Goal: Transaction & Acquisition: Download file/media

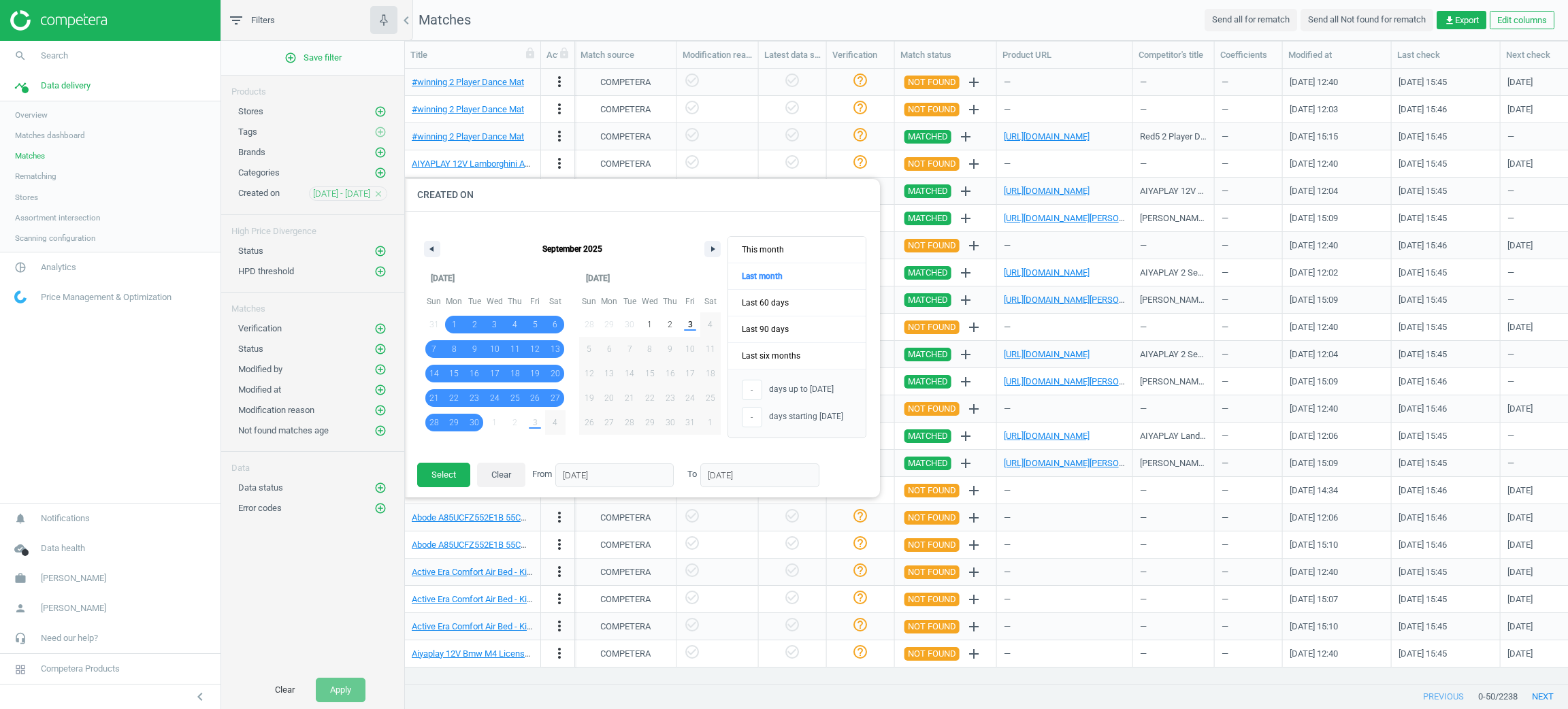
click at [586, 37] on div at bounding box center [1189, 354] width 1568 height 709
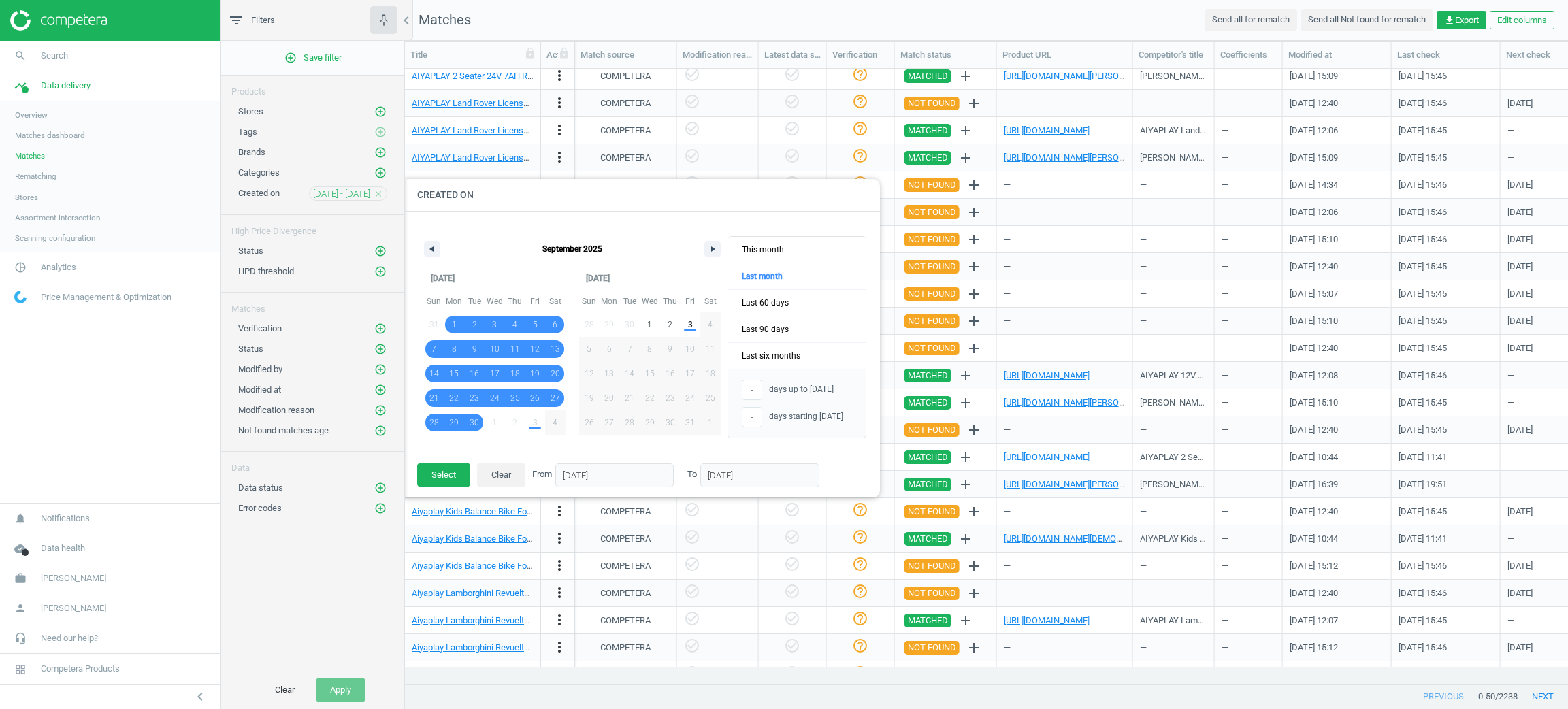
scroll to position [0, 1258]
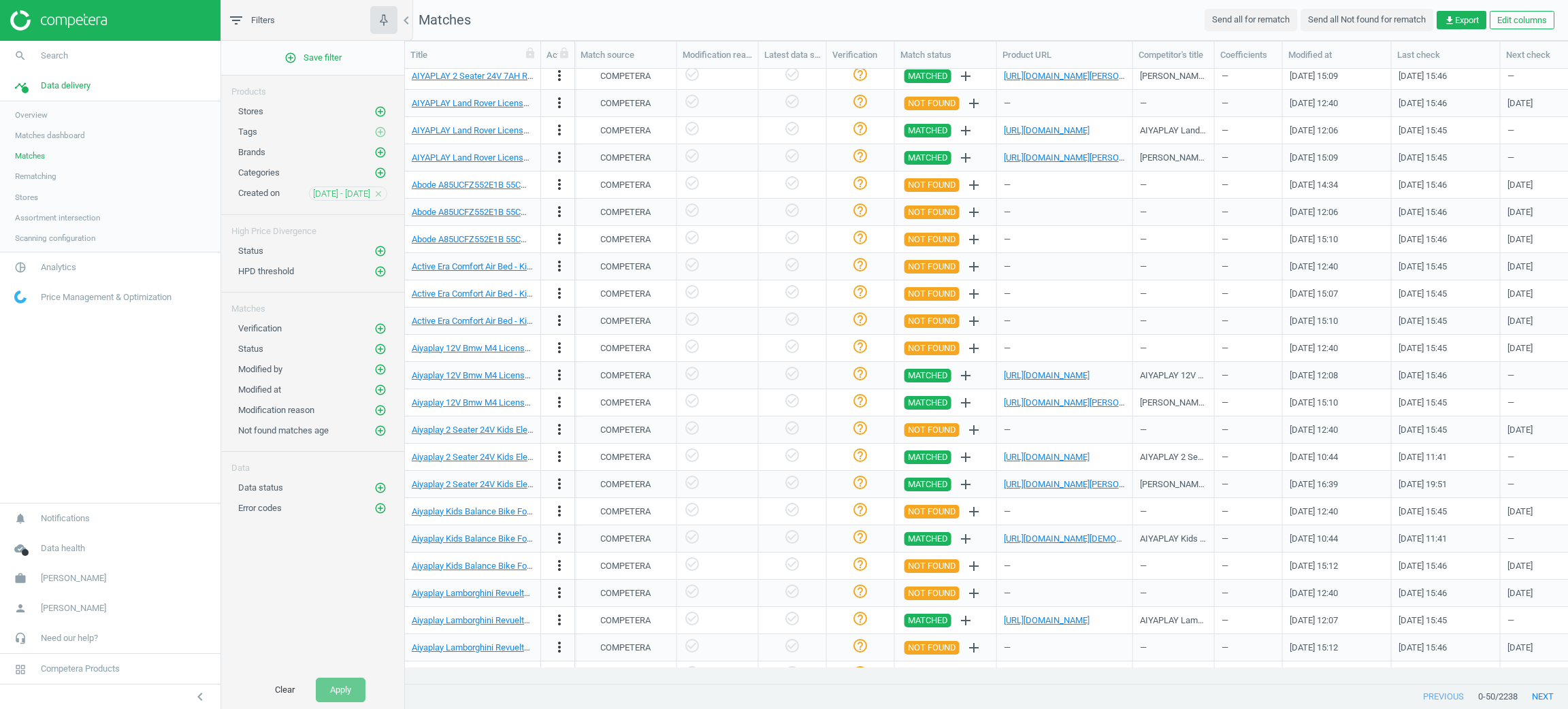
click at [377, 187] on div "[DATE] - [DATE] close" at bounding box center [348, 193] width 78 height 14
click at [372, 199] on div "[DATE] - [DATE] close" at bounding box center [348, 193] width 78 height 14
click at [377, 191] on icon "close" at bounding box center [378, 194] width 9 height 9
click at [376, 391] on icon "add_circle_outline" at bounding box center [380, 388] width 12 height 12
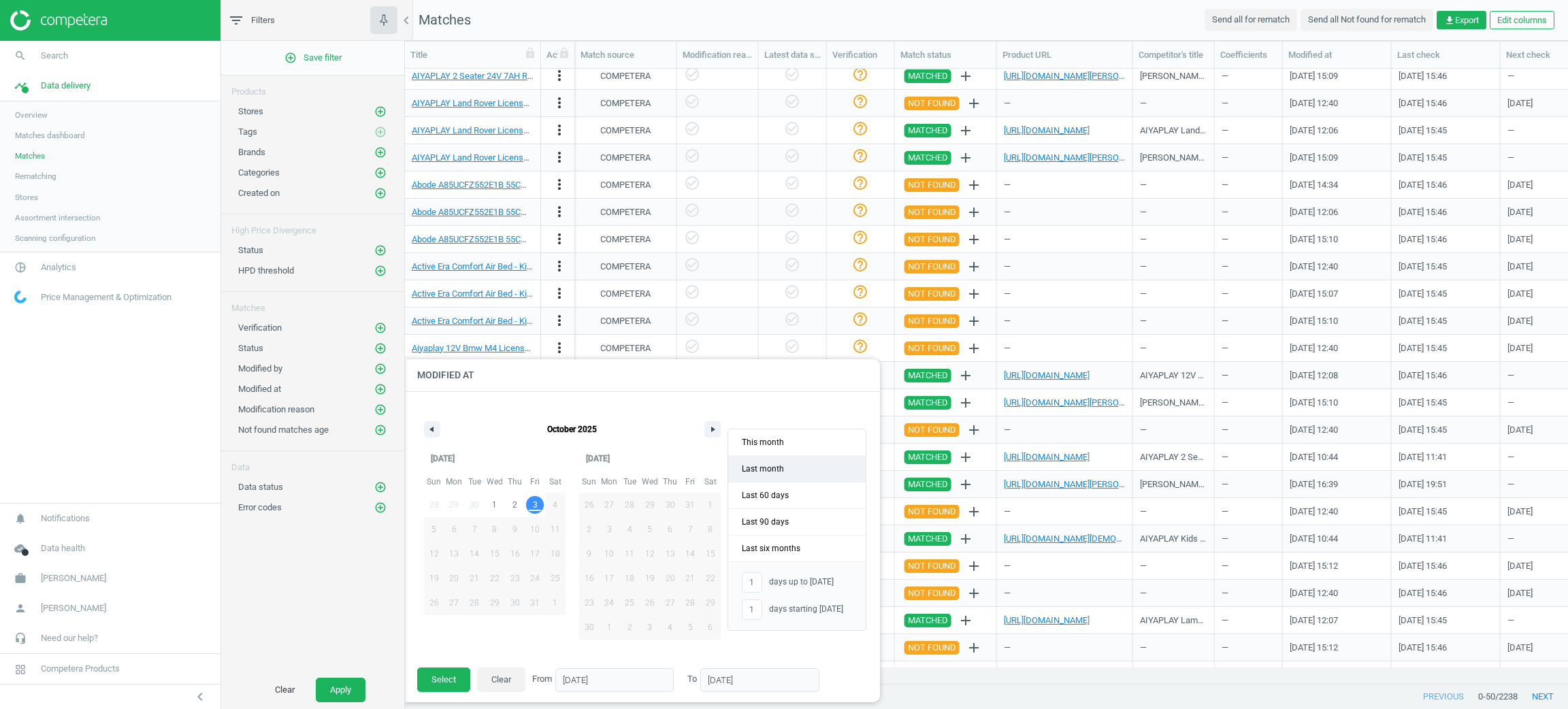
click at [806, 457] on span "Last month" at bounding box center [797, 468] width 138 height 26
type input "-"
type input "[DATE]"
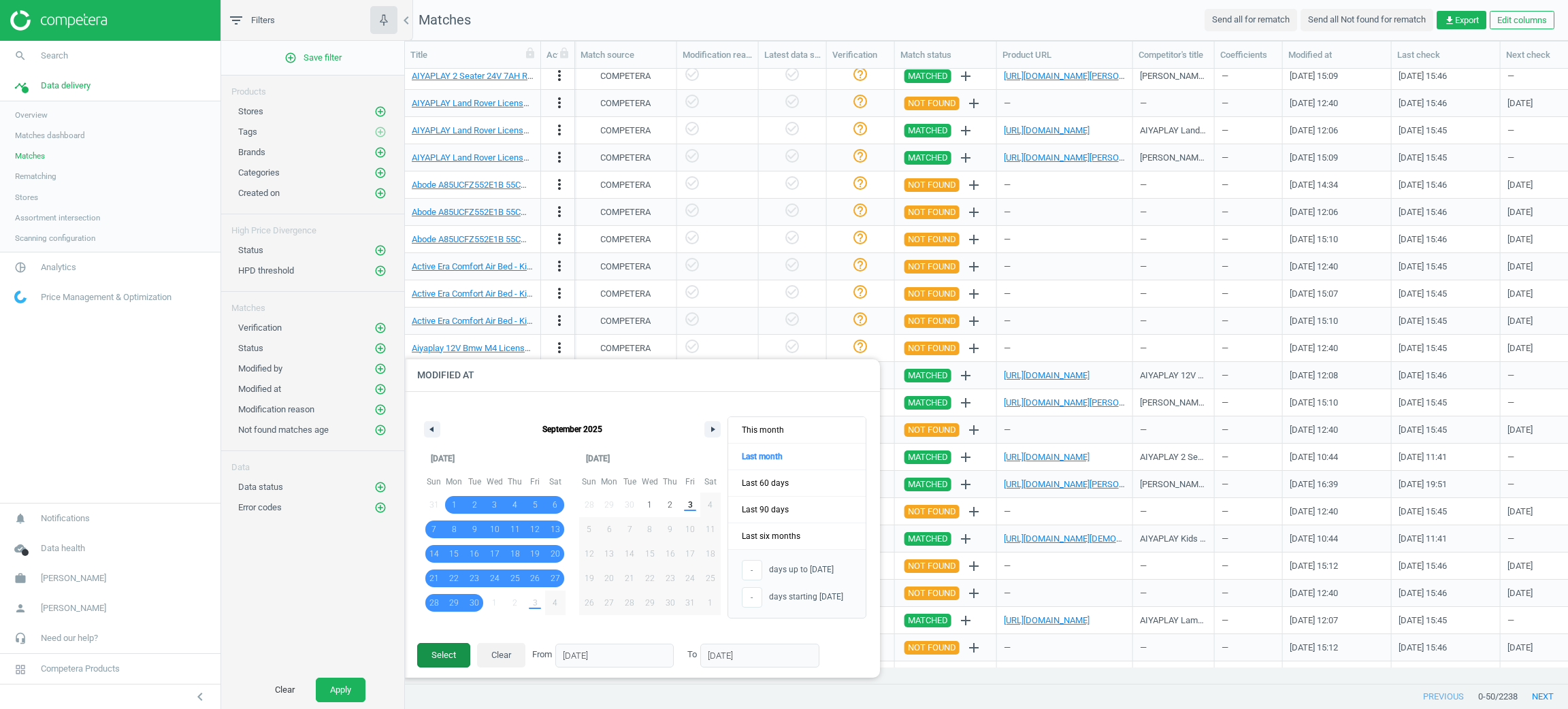
click at [450, 656] on button "Select" at bounding box center [443, 655] width 53 height 24
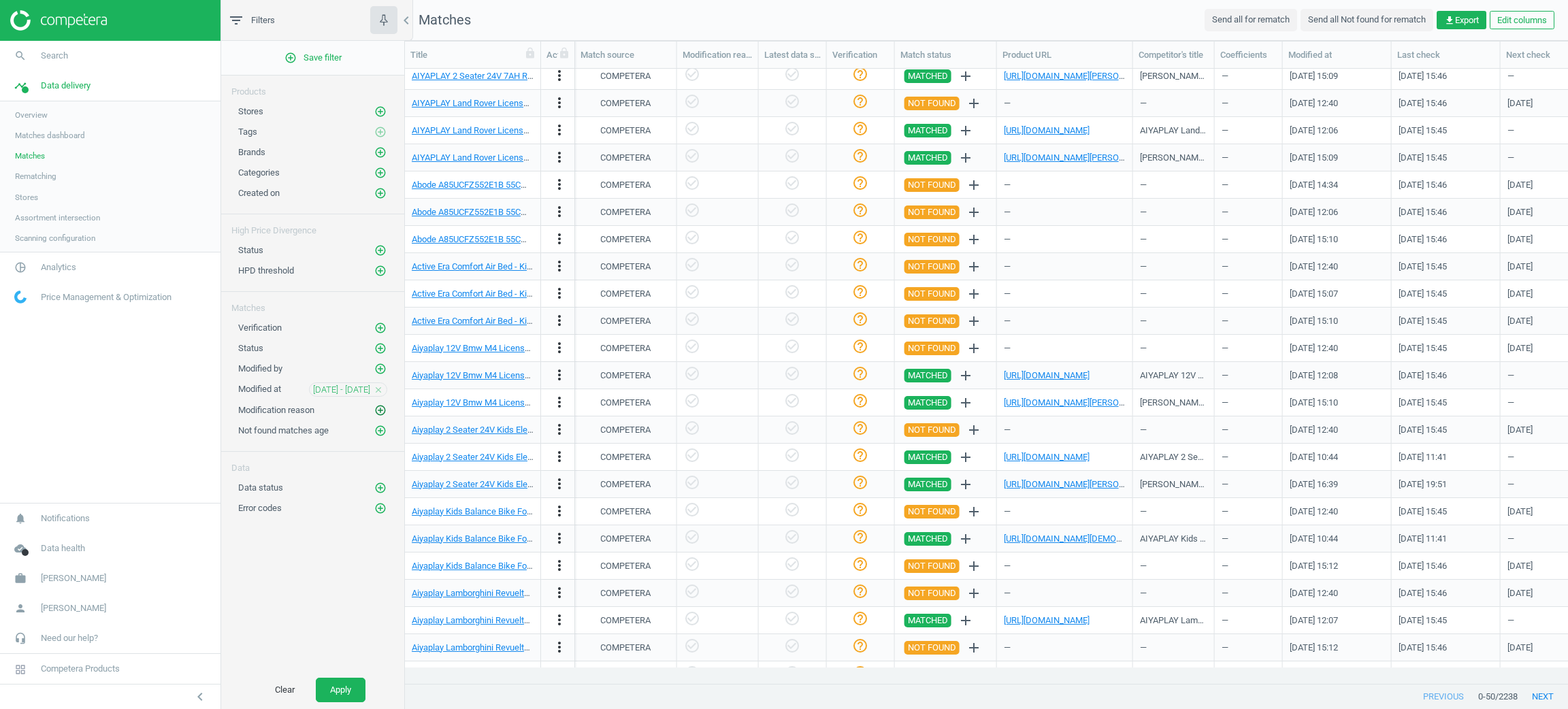
click at [385, 413] on icon "add_circle_outline" at bounding box center [380, 410] width 12 height 12
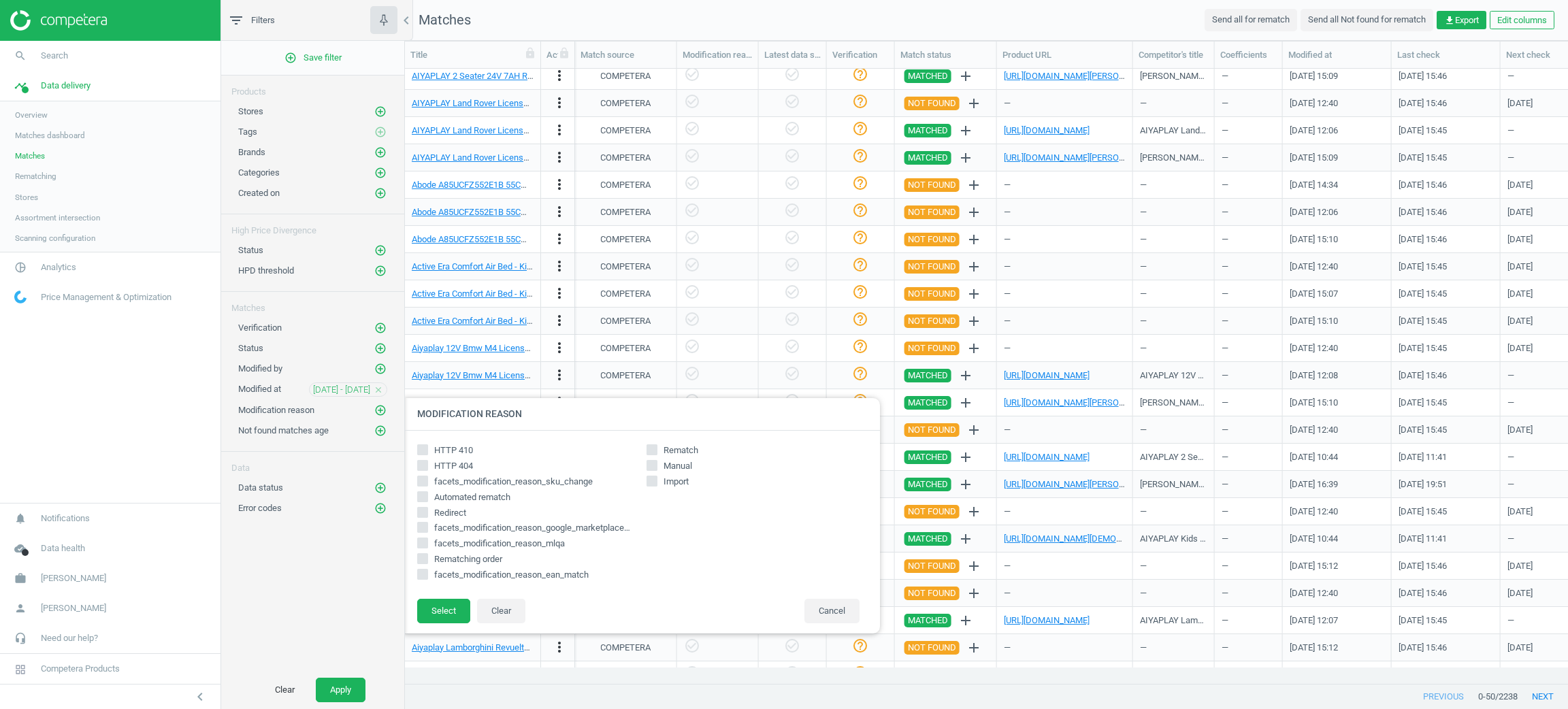
click at [648, 453] on input "Rematch" at bounding box center [652, 450] width 9 height 9
checkbox input "true"
click at [428, 608] on button "Select" at bounding box center [443, 611] width 53 height 24
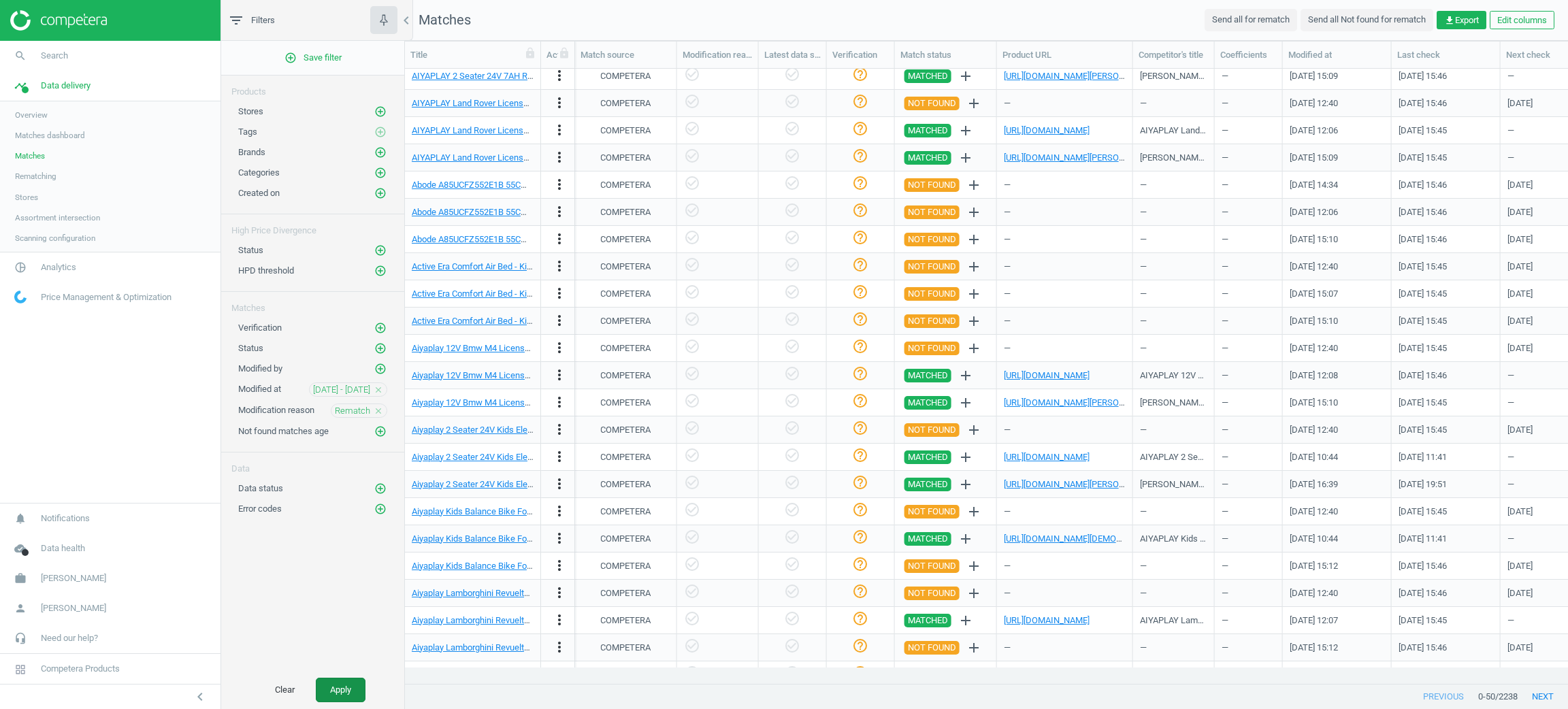
click at [354, 683] on button "Apply" at bounding box center [340, 689] width 49 height 24
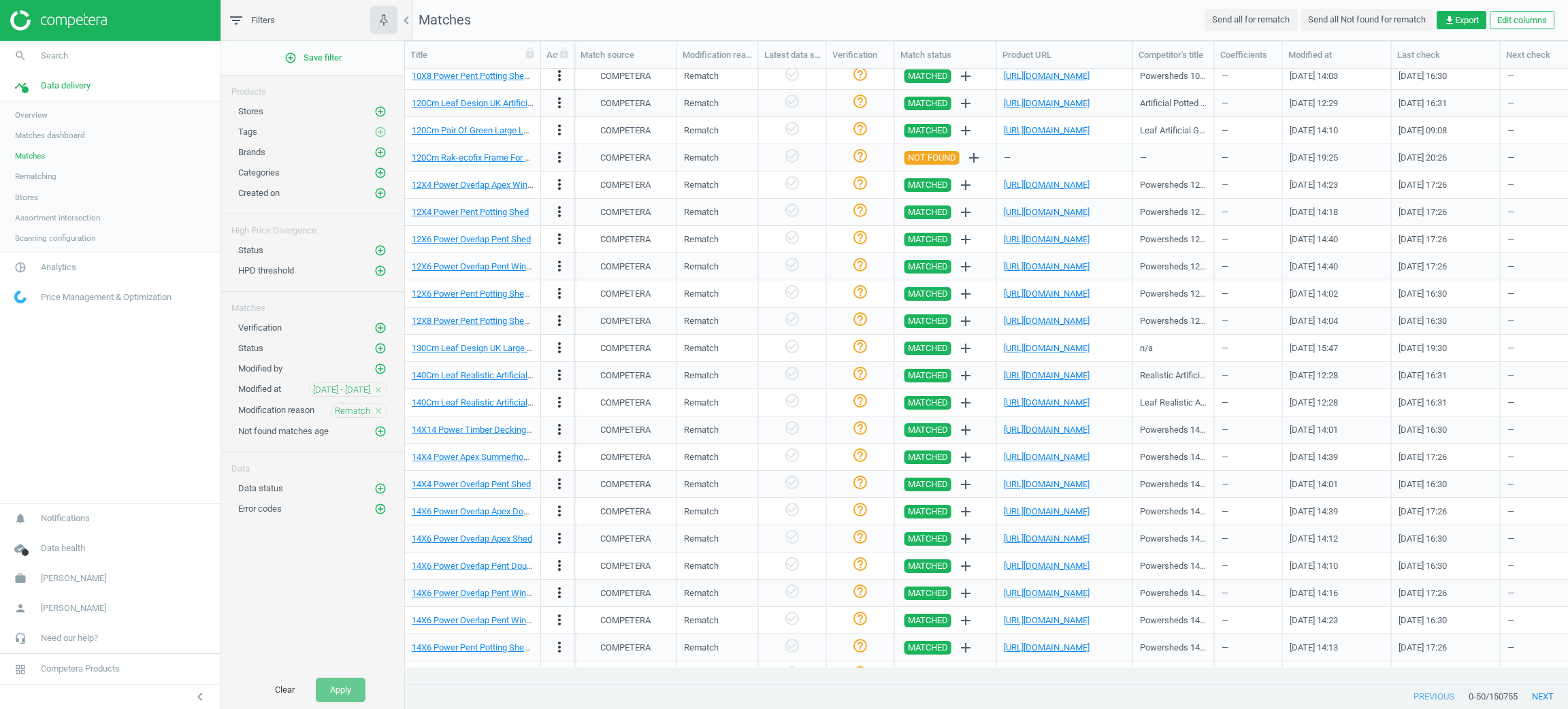
drag, startPoint x: 1520, startPoint y: 698, endPoint x: 1493, endPoint y: 695, distance: 27.2
click at [1493, 695] on div "previous 0 - 50 / 150755 next" at bounding box center [986, 696] width 1163 height 24
drag, startPoint x: 1491, startPoint y: 693, endPoint x: 1522, endPoint y: 689, distance: 31.3
click at [1522, 689] on div "previous 0 - 50 / 150755 next" at bounding box center [986, 696] width 1163 height 24
copy span "150755"
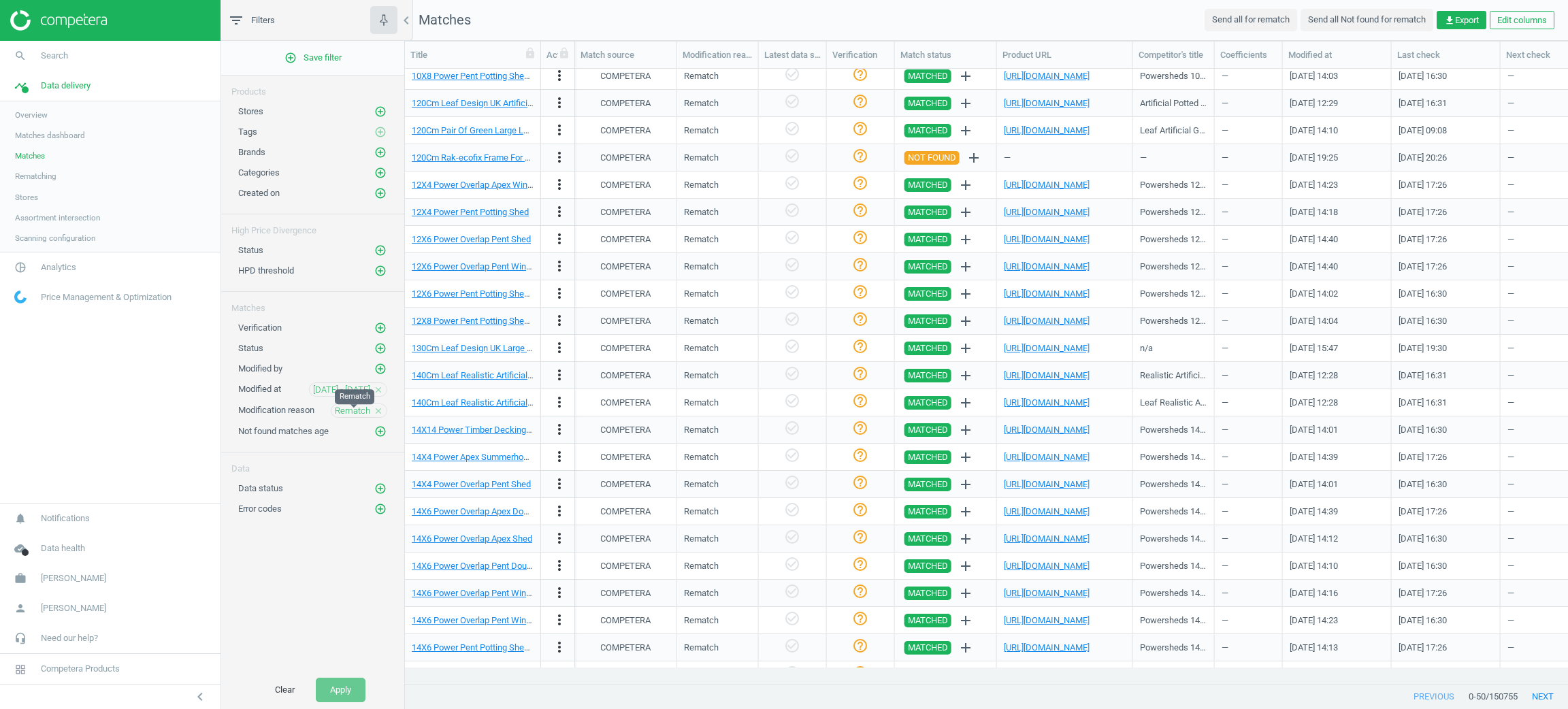
click at [357, 410] on span "Rematch" at bounding box center [352, 411] width 35 height 12
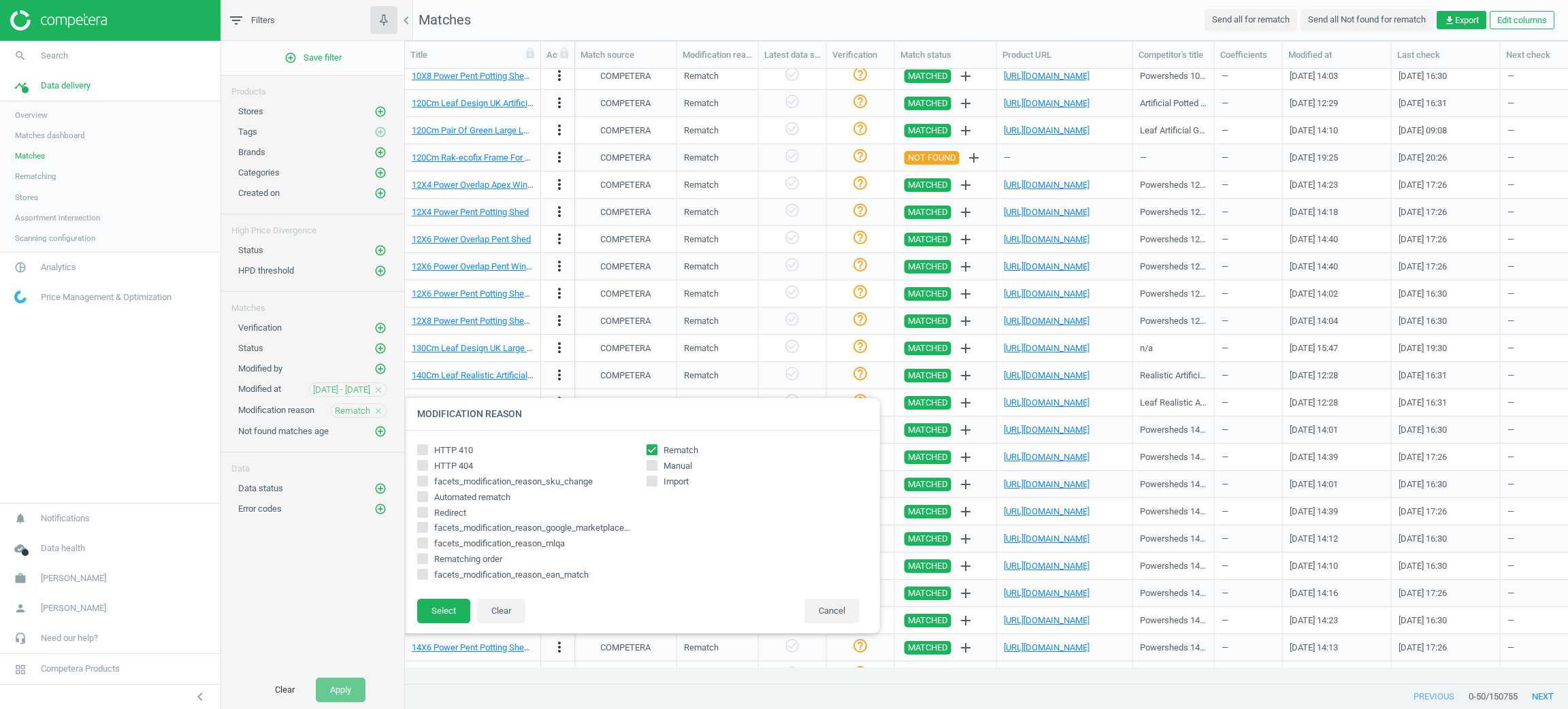
click at [646, 454] on icon at bounding box center [652, 450] width 11 height 11
click at [648, 453] on input "Rematch" at bounding box center [652, 450] width 9 height 9
checkbox input "false"
click at [652, 460] on span at bounding box center [652, 466] width 11 height 11
click at [655, 469] on icon at bounding box center [652, 466] width 11 height 11
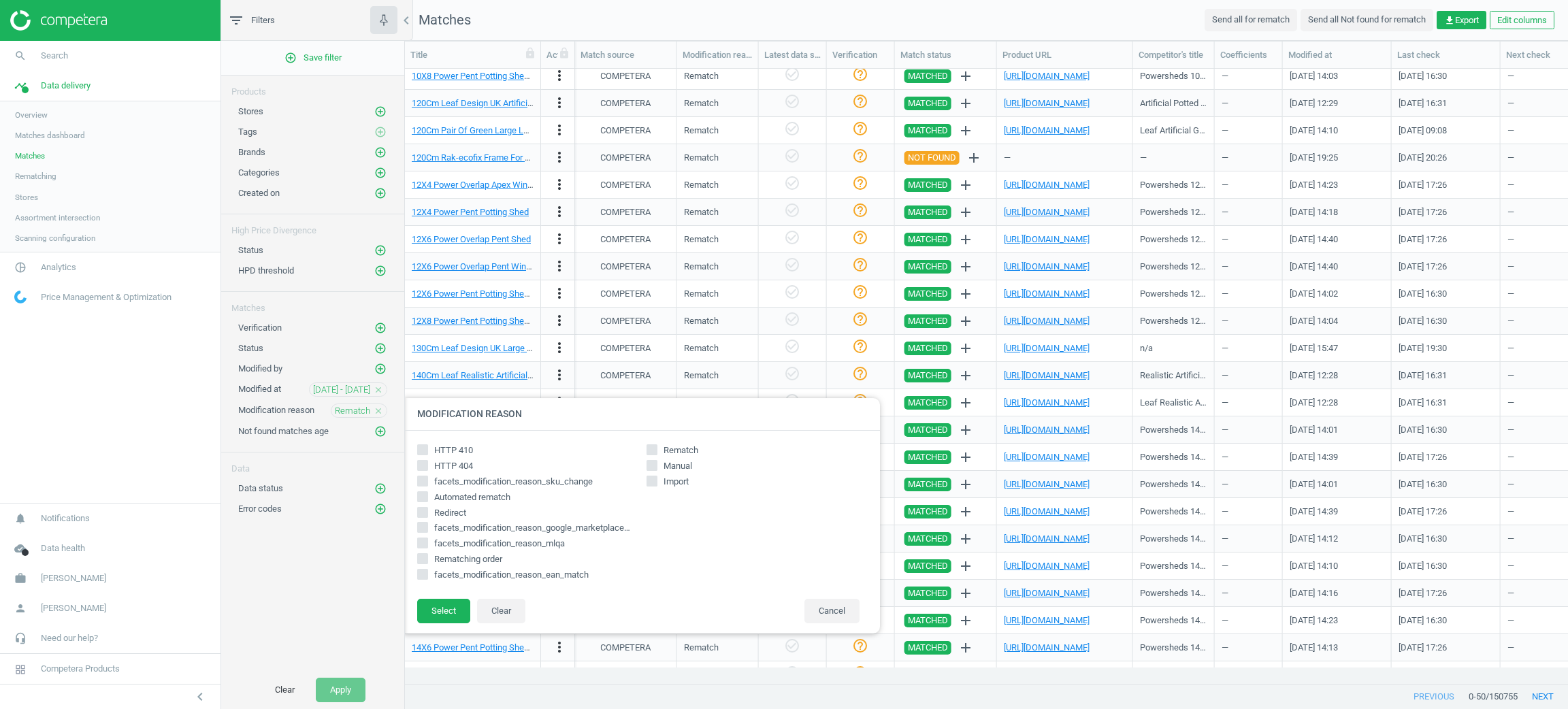
click at [655, 469] on input "Manual" at bounding box center [652, 466] width 9 height 9
checkbox input "true"
click at [460, 608] on button "Select" at bounding box center [443, 611] width 53 height 24
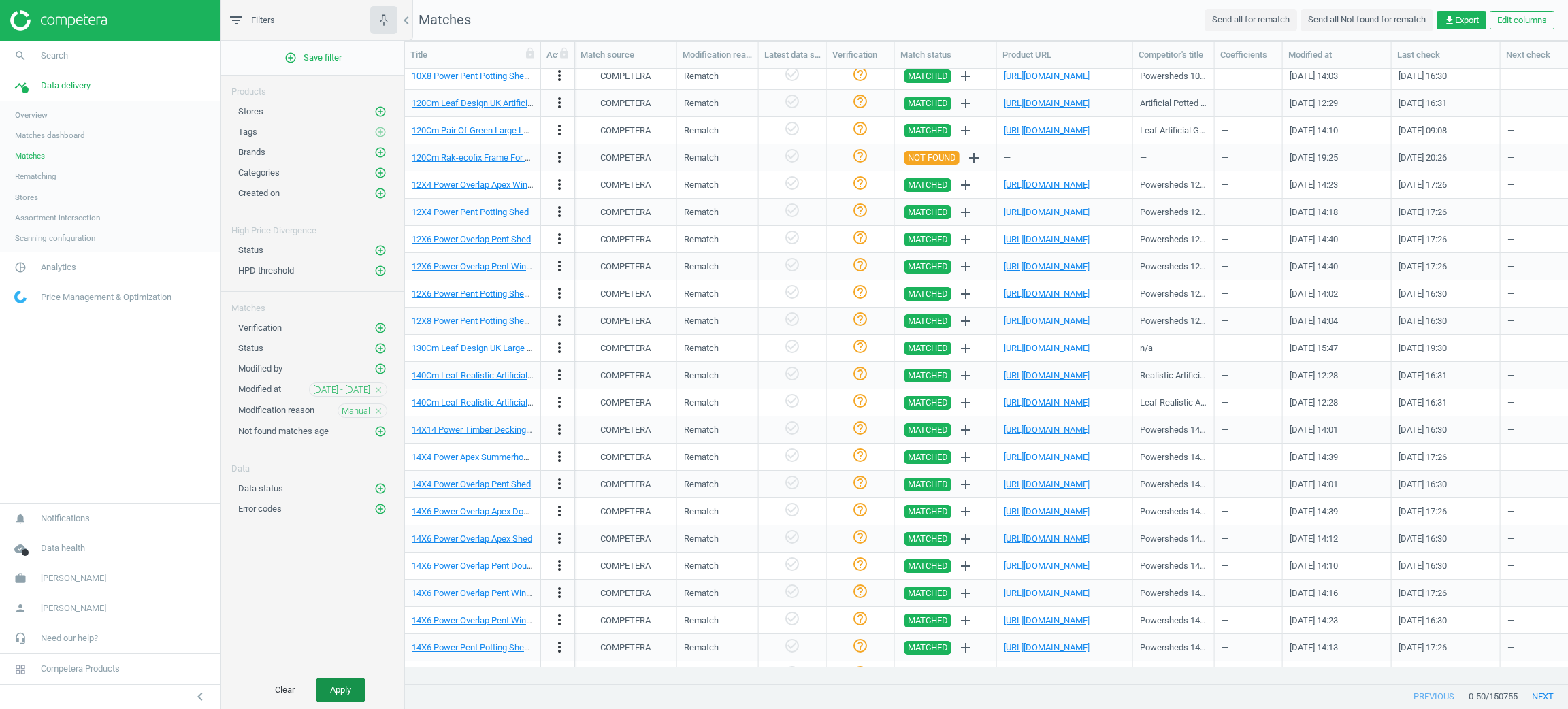
click at [349, 694] on button "Apply" at bounding box center [340, 689] width 49 height 24
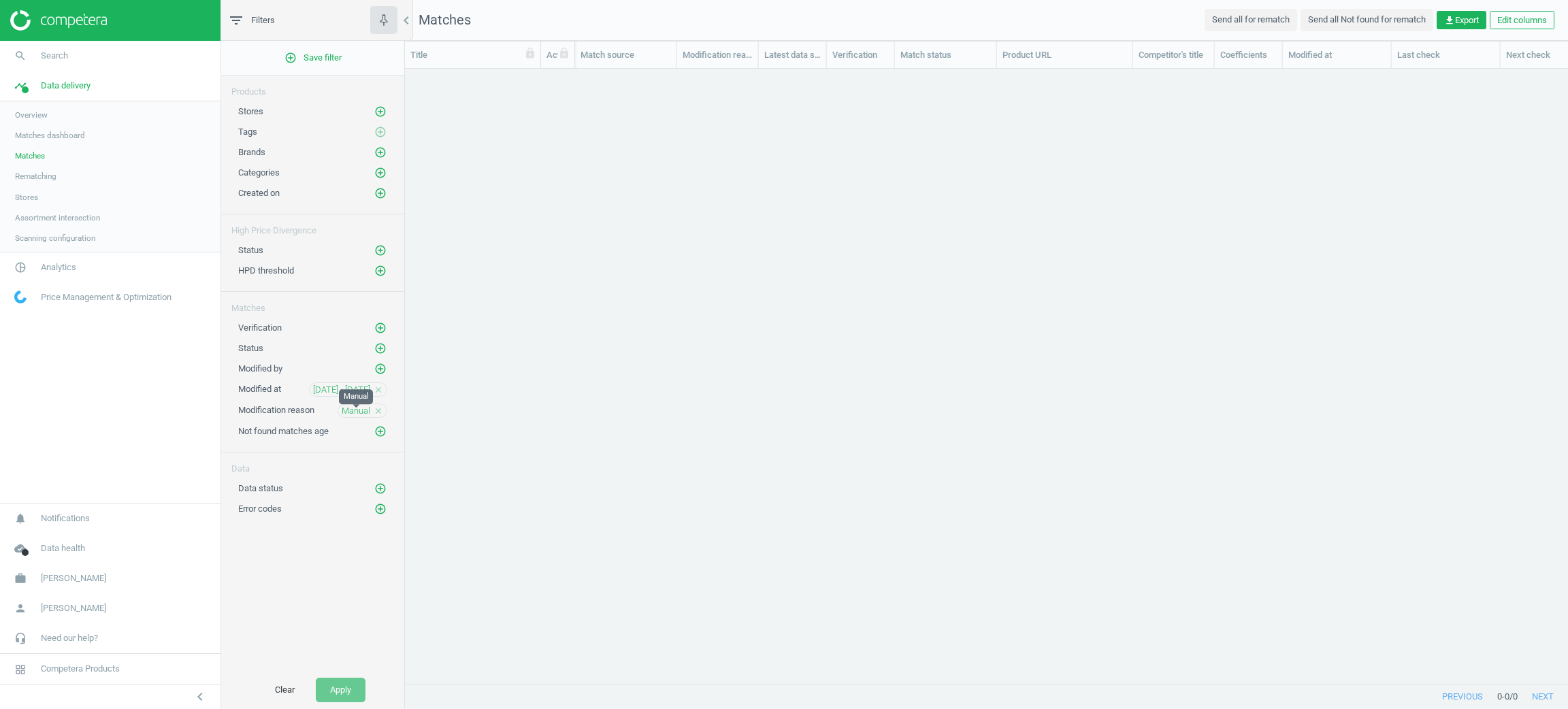
click at [362, 412] on span "Manual" at bounding box center [355, 411] width 29 height 12
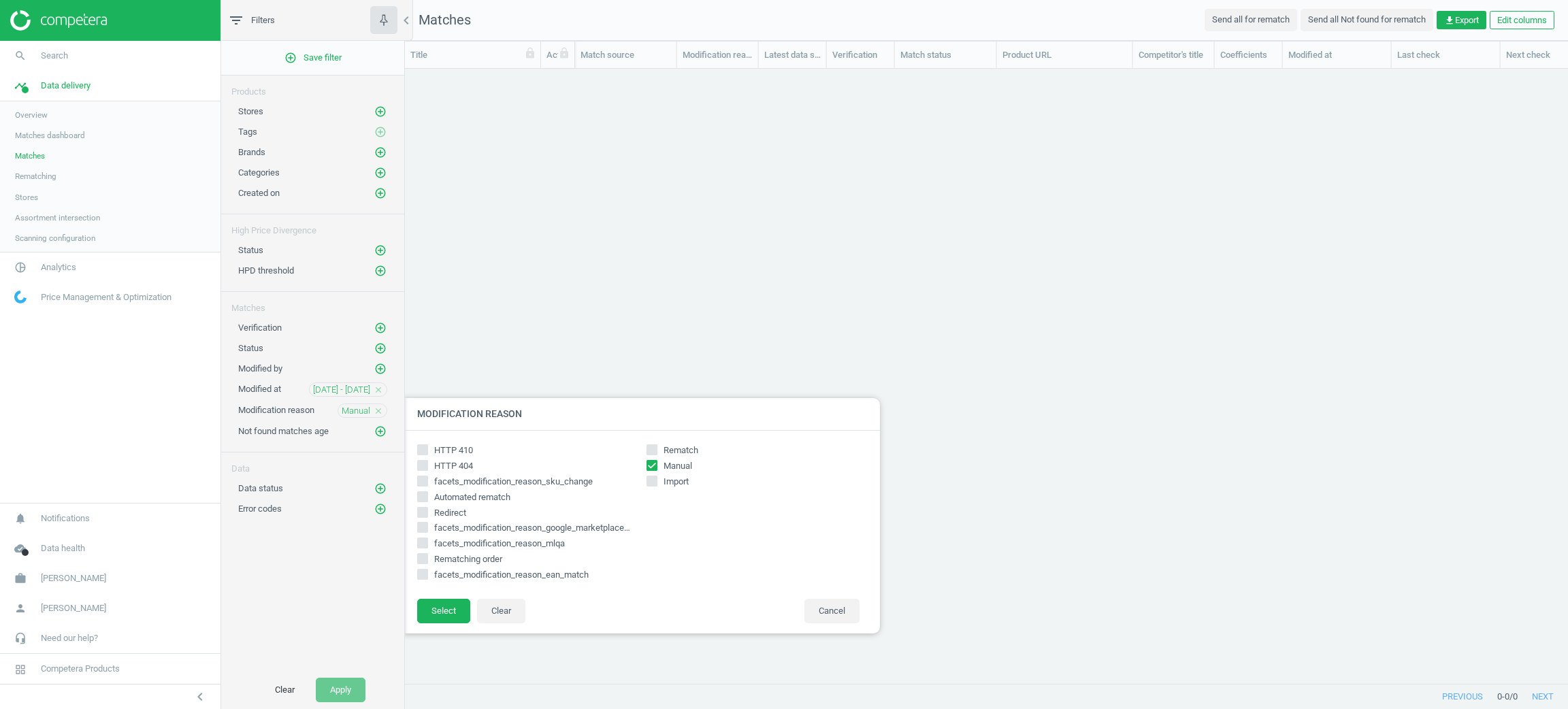
click at [652, 460] on icon at bounding box center [652, 466] width 11 height 11
click at [652, 461] on input "Manual" at bounding box center [652, 466] width 9 height 9
checkbox input "false"
click at [646, 442] on div "HTTP 410 HTTP 404 facets_modification_reason_sku_change Automated rematch Redir…" at bounding box center [641, 514] width 476 height 167
click at [652, 447] on input "Rematch" at bounding box center [652, 450] width 9 height 9
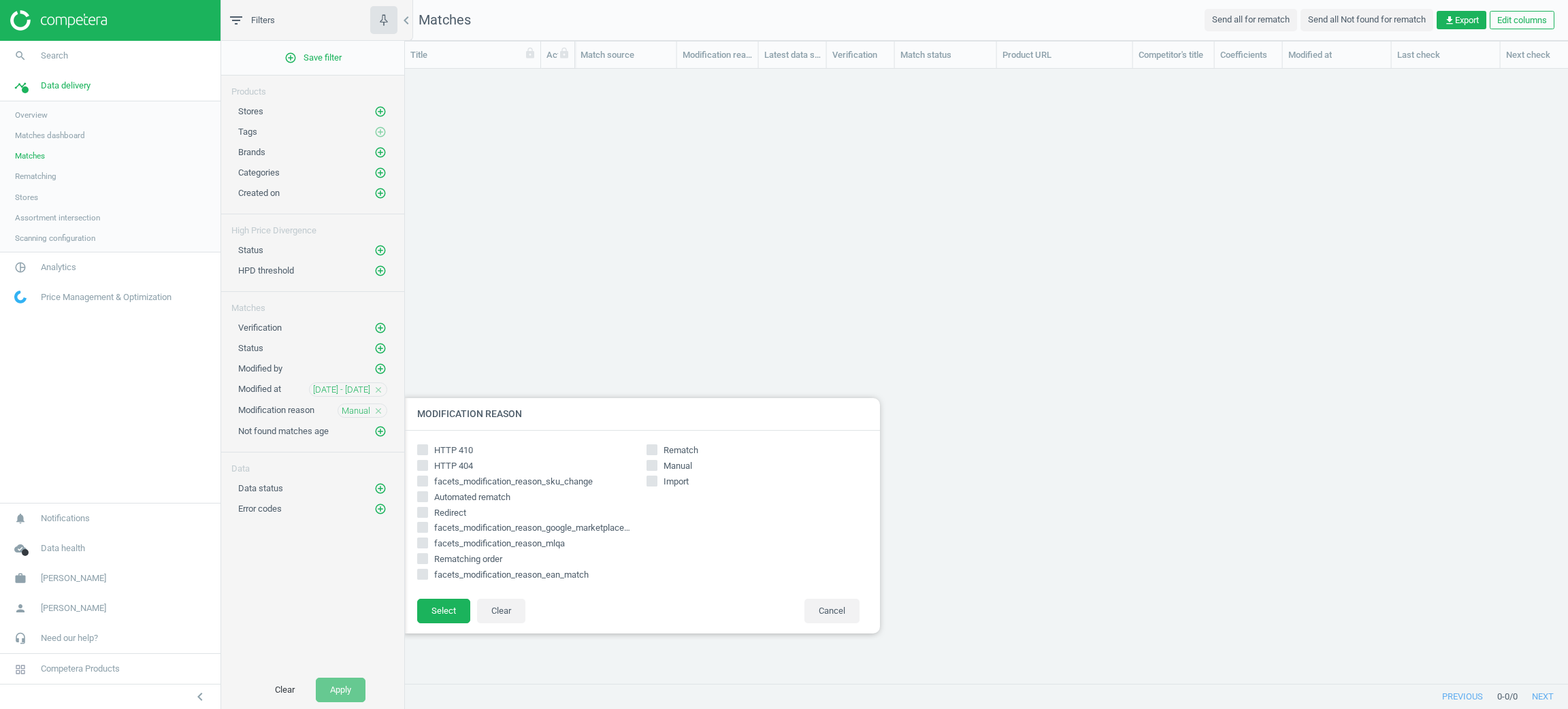
checkbox input "true"
click at [426, 498] on input "Automated rematch" at bounding box center [422, 496] width 9 height 9
checkbox input "true"
click at [441, 615] on button "Select" at bounding box center [443, 611] width 53 height 24
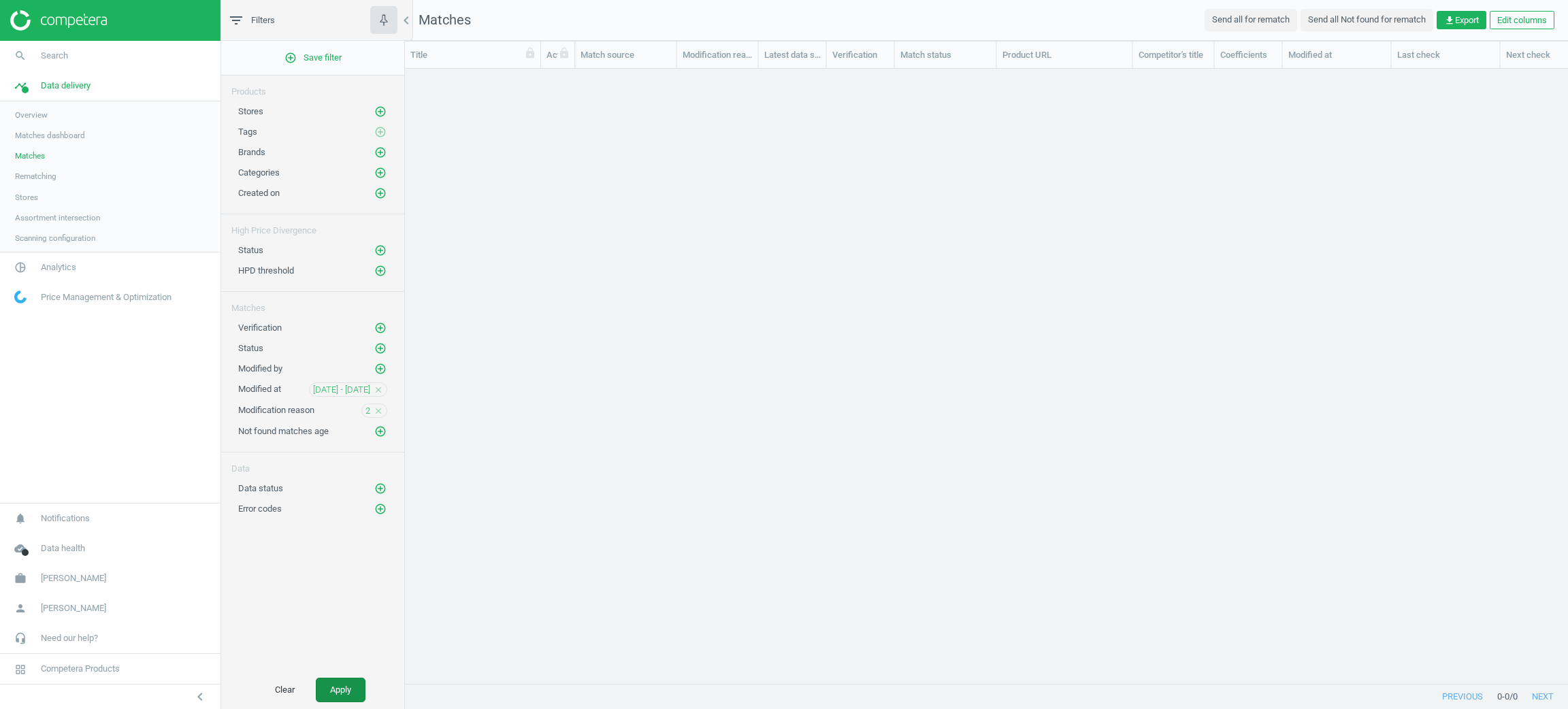
click at [336, 689] on button "Apply" at bounding box center [340, 689] width 49 height 24
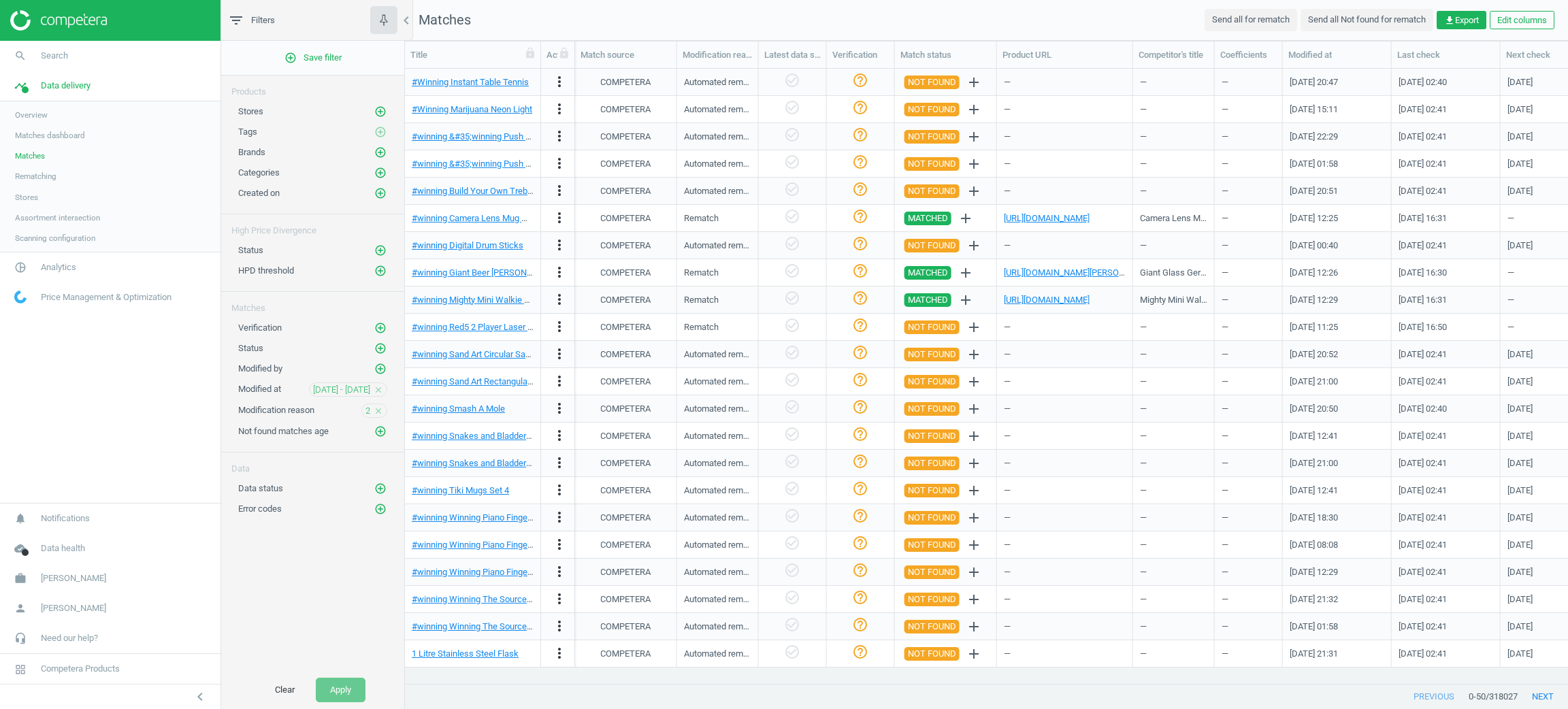
scroll to position [1, 0]
click at [351, 396] on span "[DATE] - [DATE]" at bounding box center [341, 389] width 57 height 12
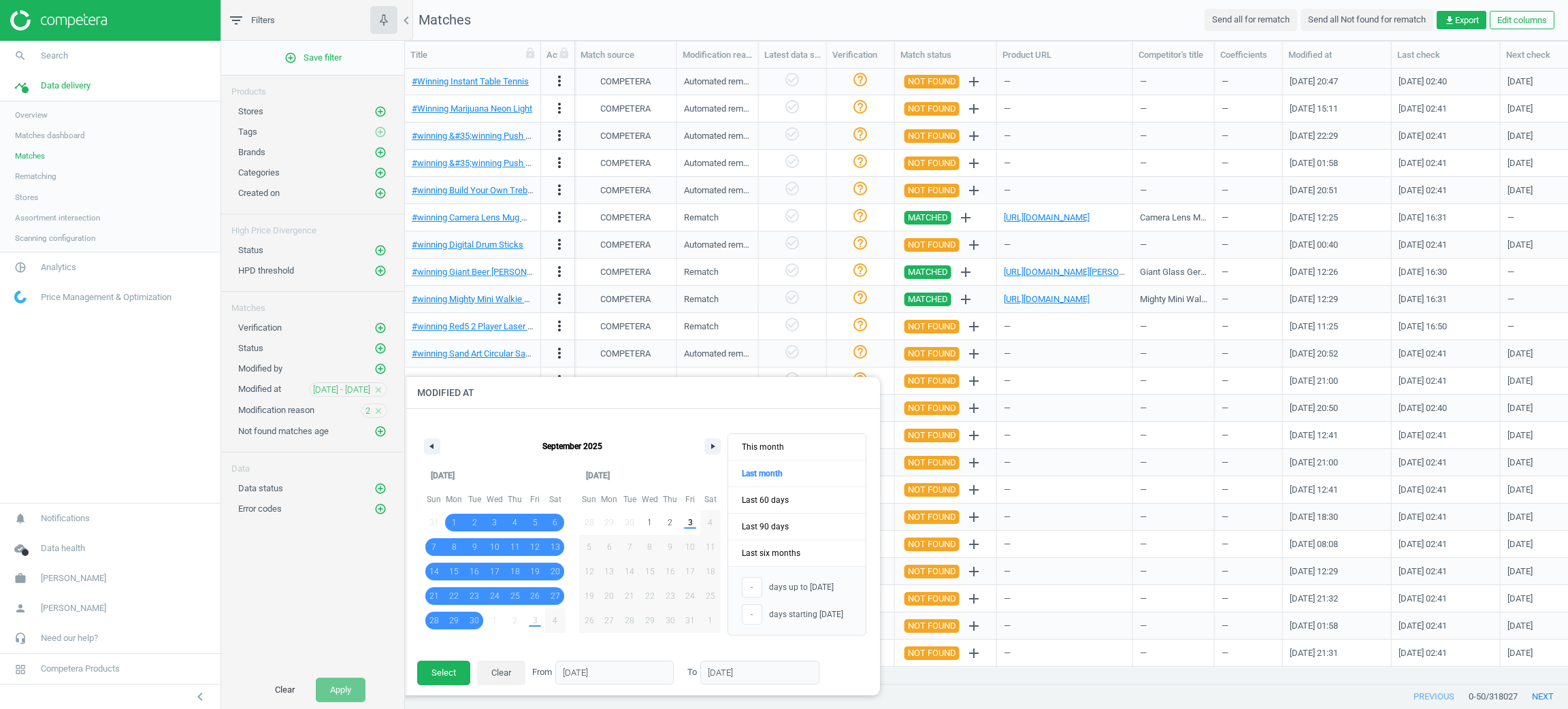
click at [360, 414] on div "Modification reason 2 close" at bounding box center [312, 410] width 149 height 14
click at [372, 414] on div "2 close" at bounding box center [375, 410] width 26 height 14
click at [368, 414] on span "2" at bounding box center [367, 411] width 5 height 12
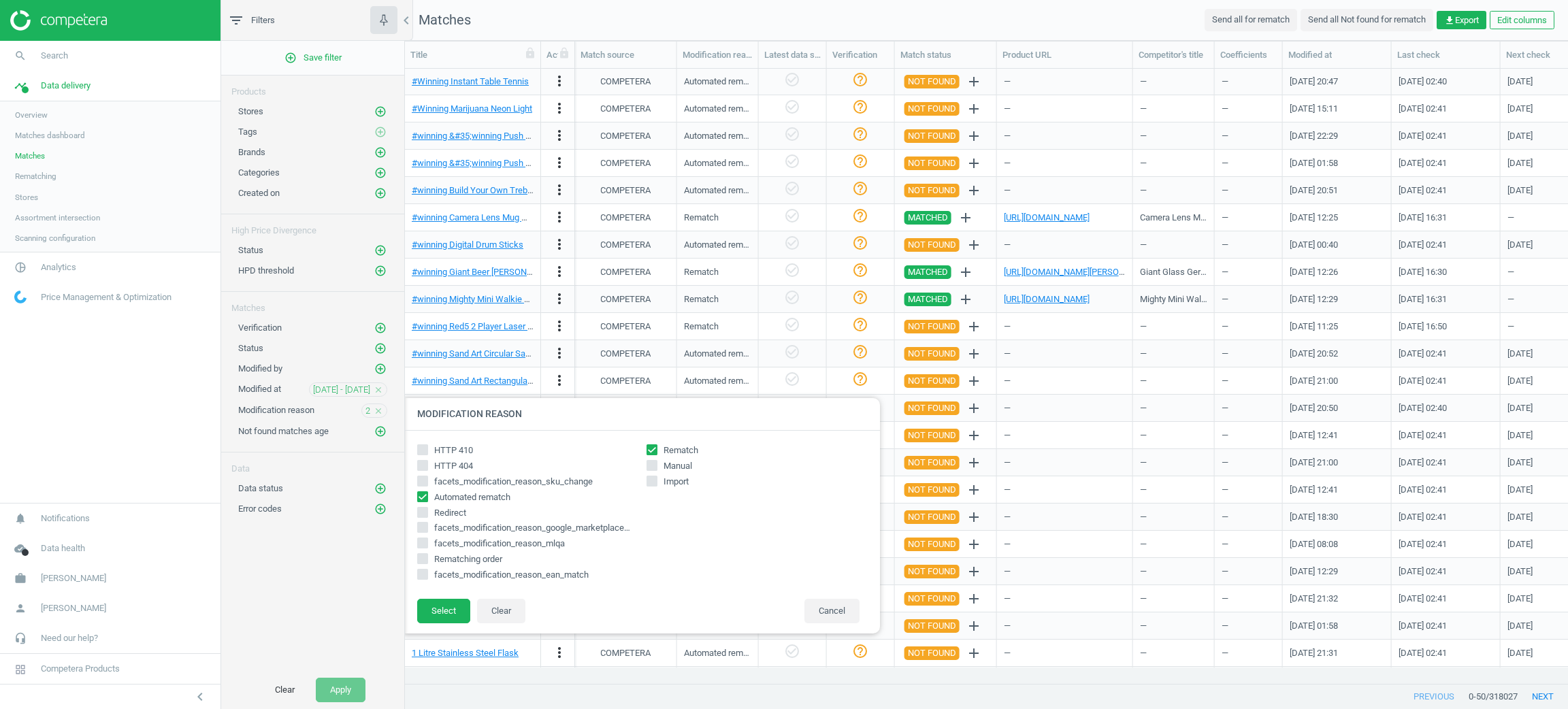
click at [480, 496] on span "Automated rematch" at bounding box center [472, 497] width 82 height 12
click at [427, 496] on input "Automated rematch" at bounding box center [422, 496] width 9 height 9
checkbox input "false"
click at [434, 615] on button "Select" at bounding box center [443, 611] width 53 height 24
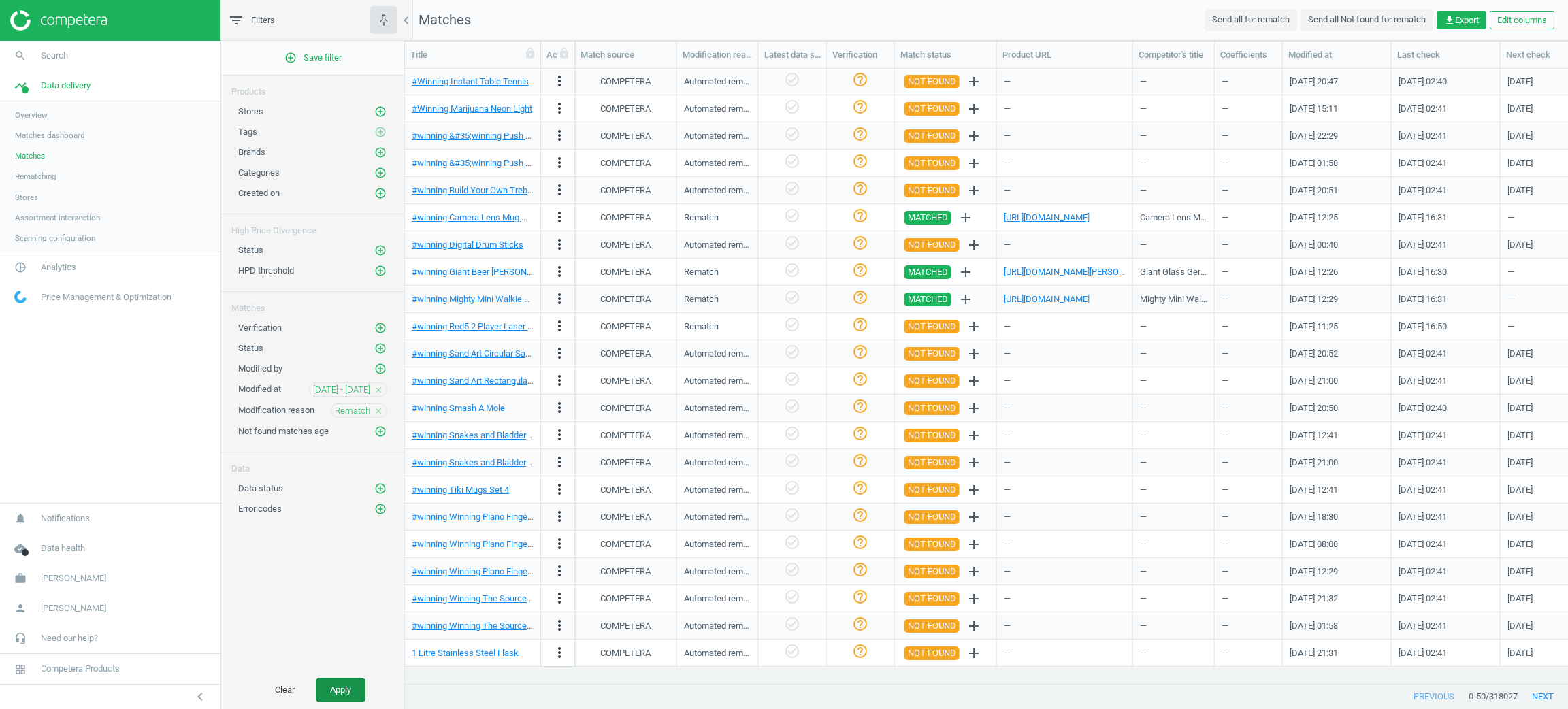
click at [349, 695] on button "Apply" at bounding box center [340, 689] width 49 height 24
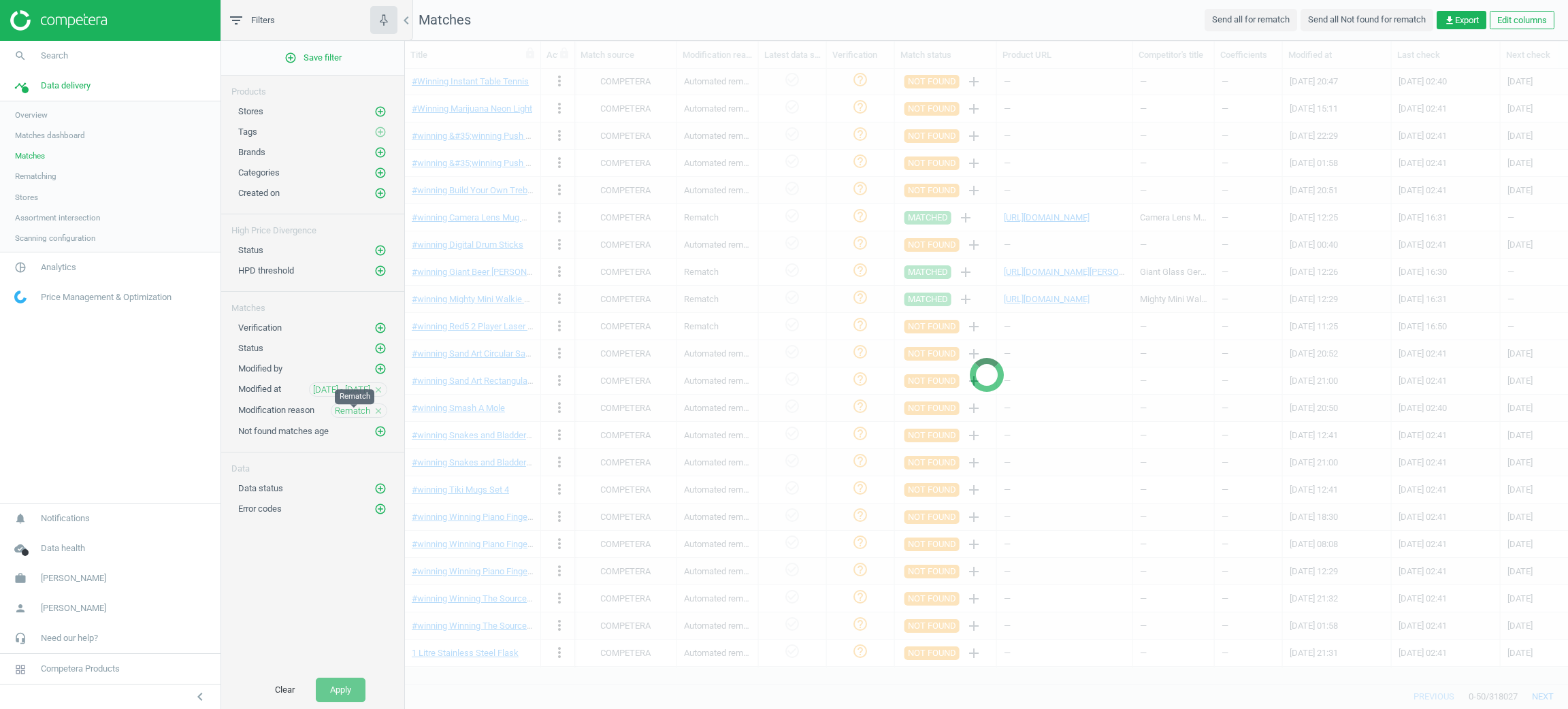
click at [344, 417] on span "Rematch" at bounding box center [352, 411] width 35 height 12
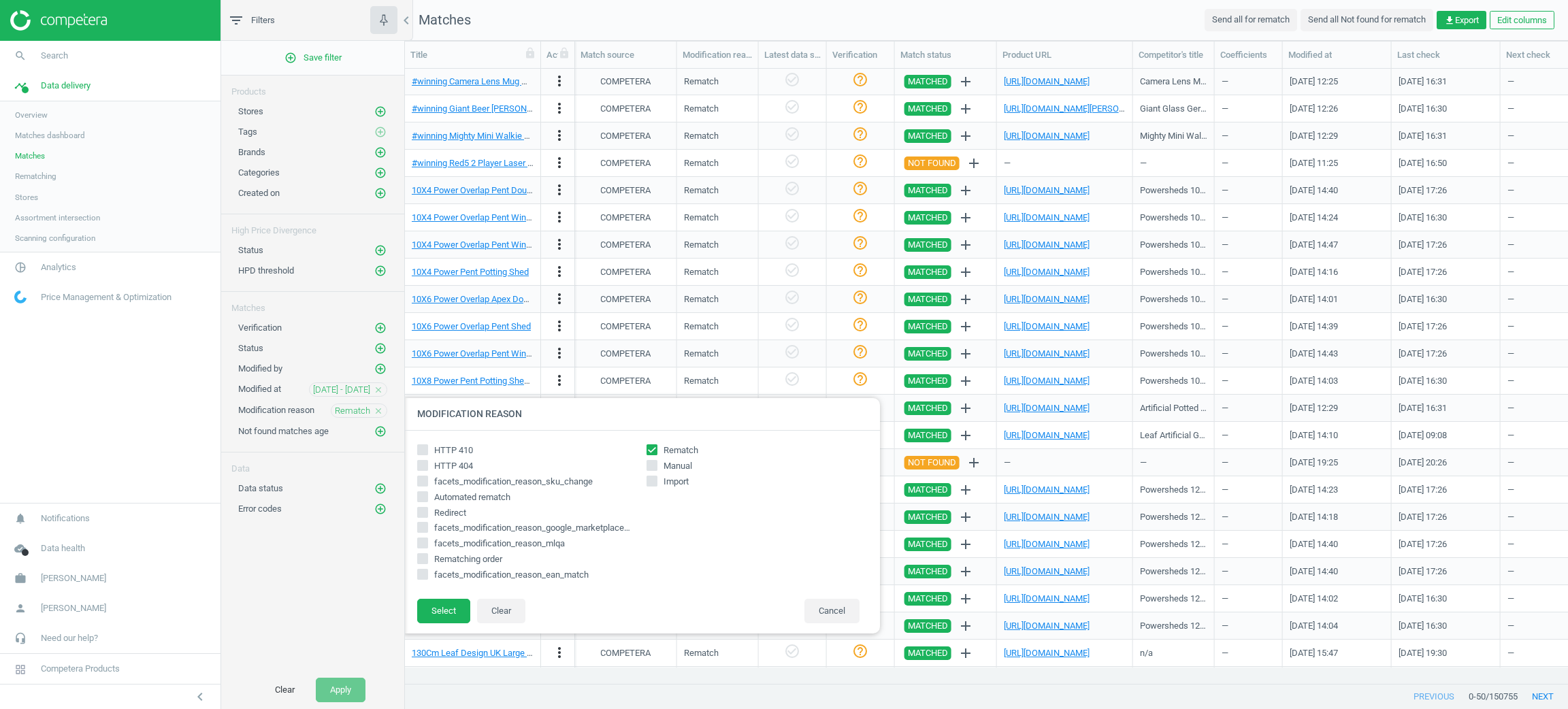
click at [375, 387] on icon "close" at bounding box center [378, 389] width 9 height 9
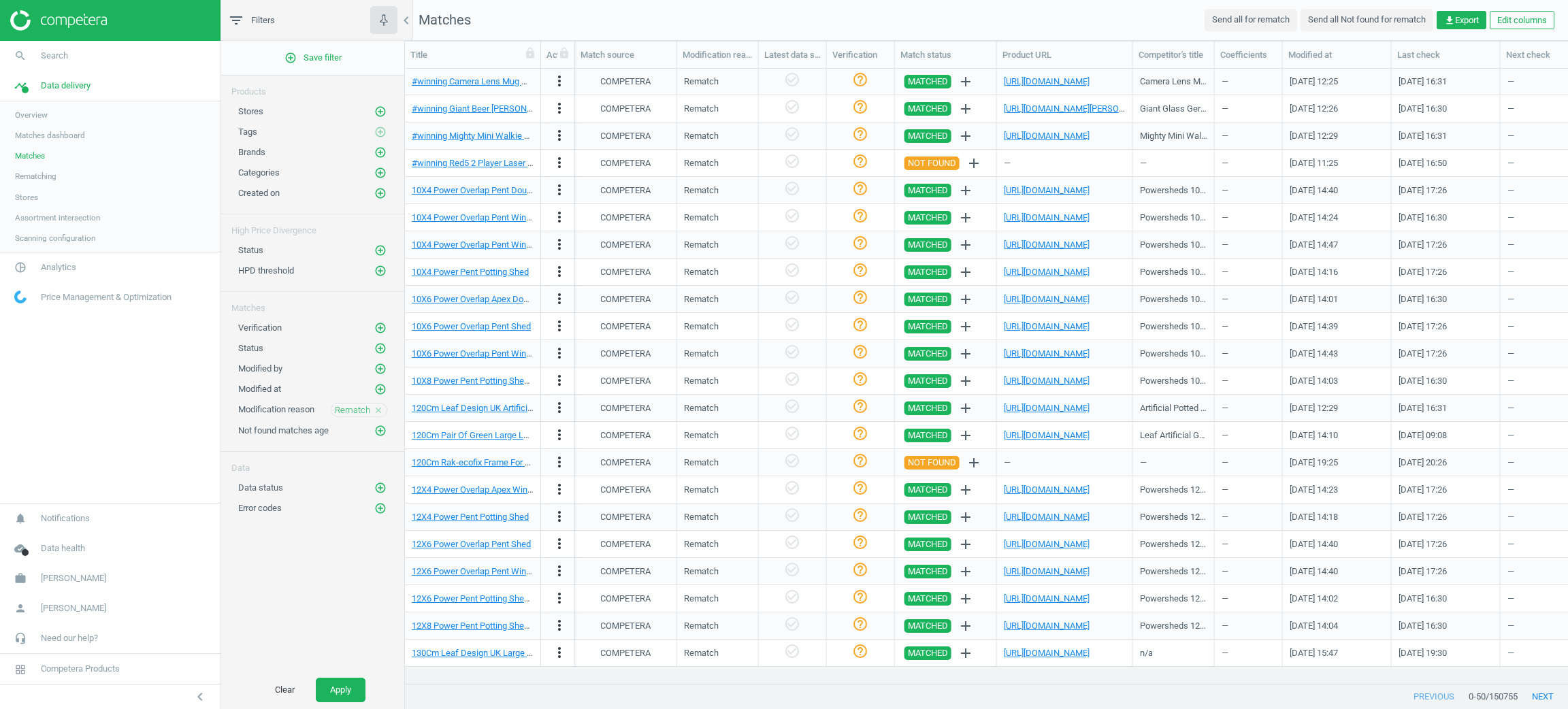
click at [382, 407] on div "Rematch close" at bounding box center [359, 409] width 57 height 14
click at [378, 413] on icon "close" at bounding box center [378, 410] width 9 height 9
click at [376, 194] on icon "add_circle_outline" at bounding box center [380, 192] width 12 height 12
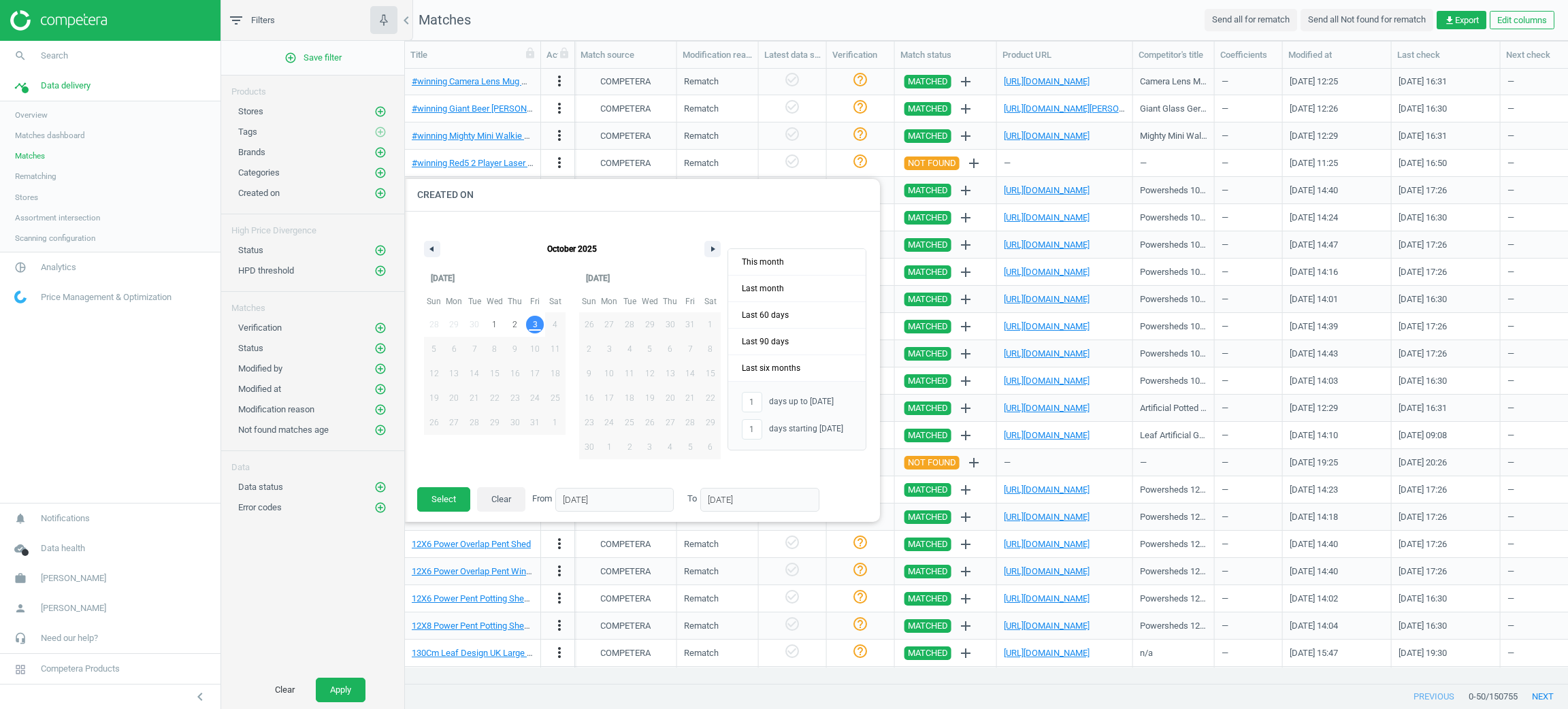
click at [423, 258] on div "[DATE]" at bounding box center [573, 245] width 310 height 41
click at [430, 258] on div "[DATE]" at bounding box center [573, 245] width 310 height 41
click at [426, 252] on button "button" at bounding box center [432, 249] width 17 height 17
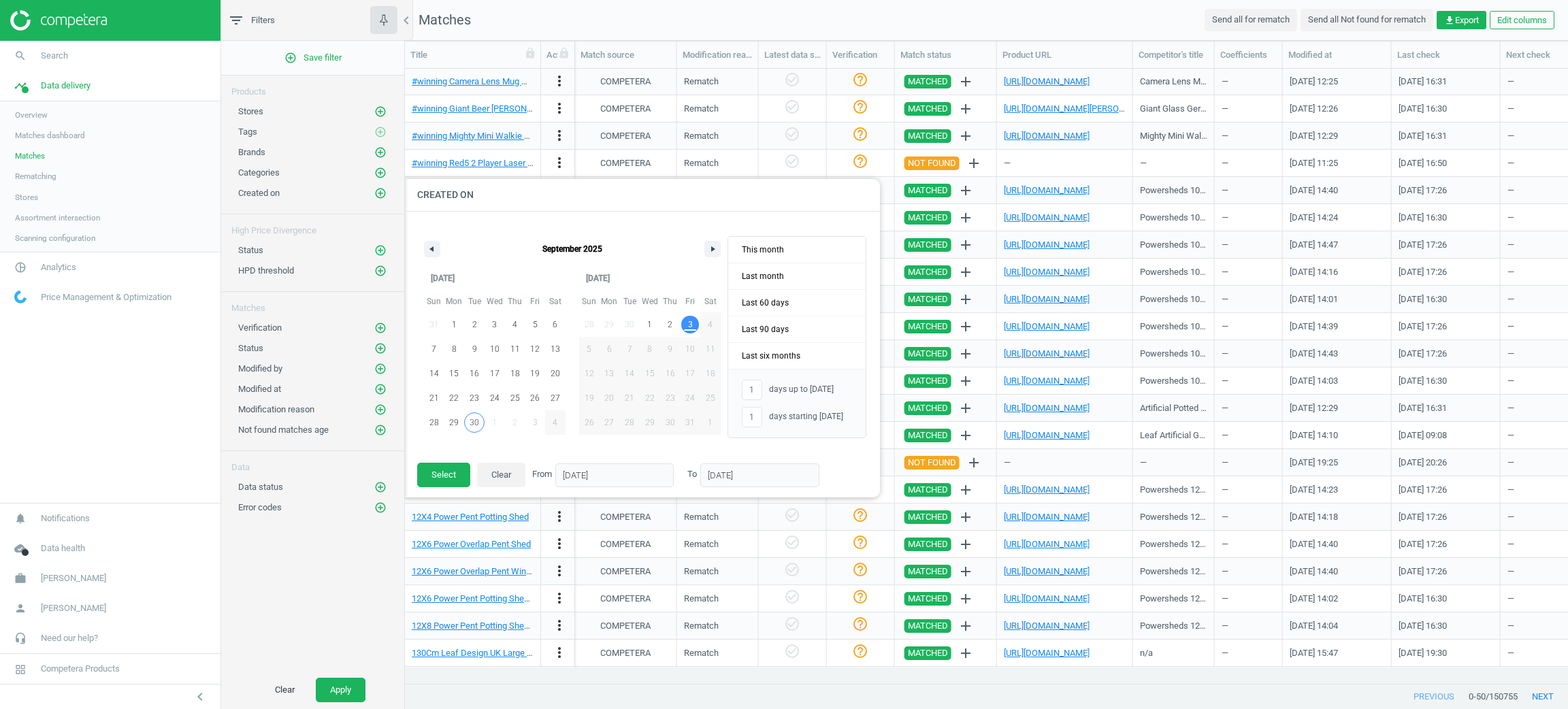
click at [468, 425] on span "30" at bounding box center [474, 422] width 20 height 18
type input "-"
type input "[DATE]"
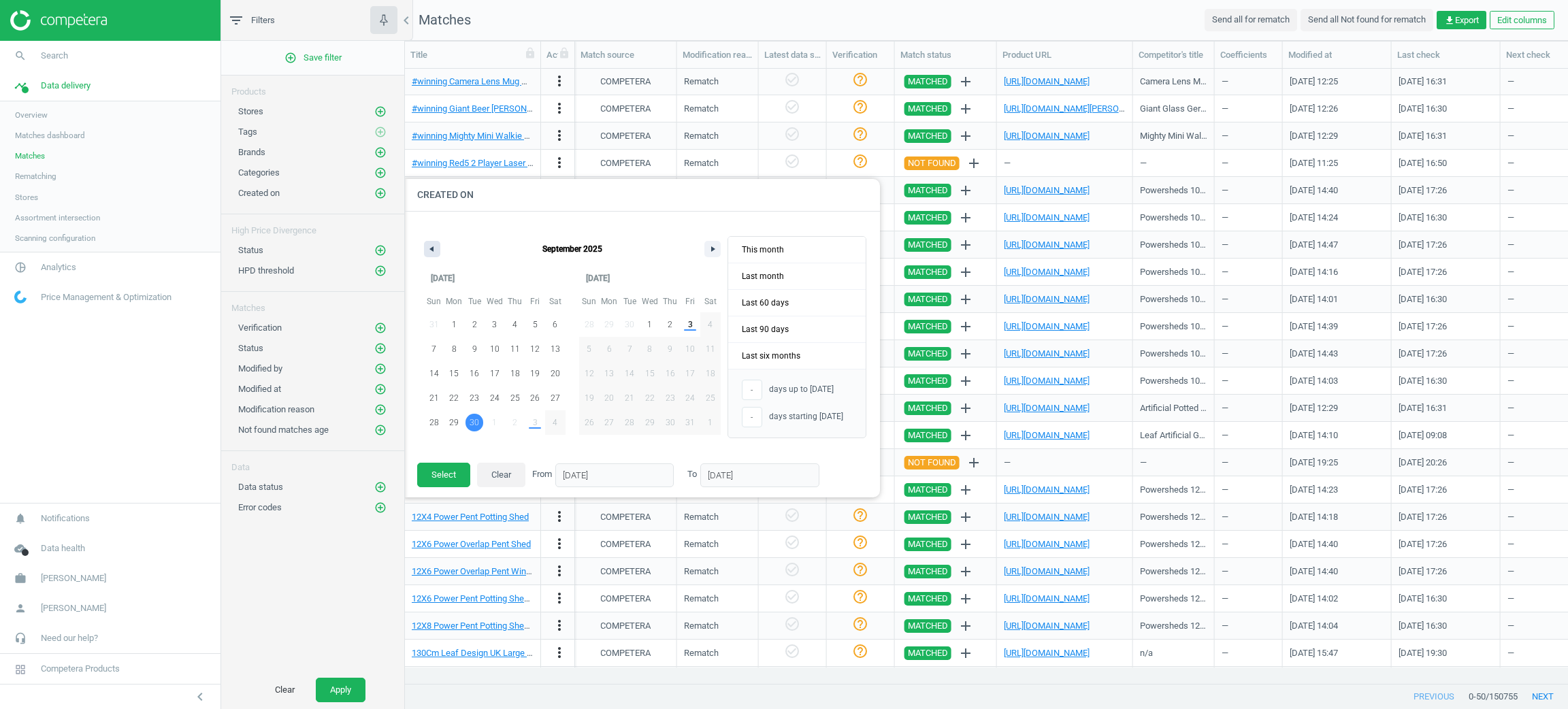
click at [435, 252] on button "button" at bounding box center [432, 249] width 17 height 17
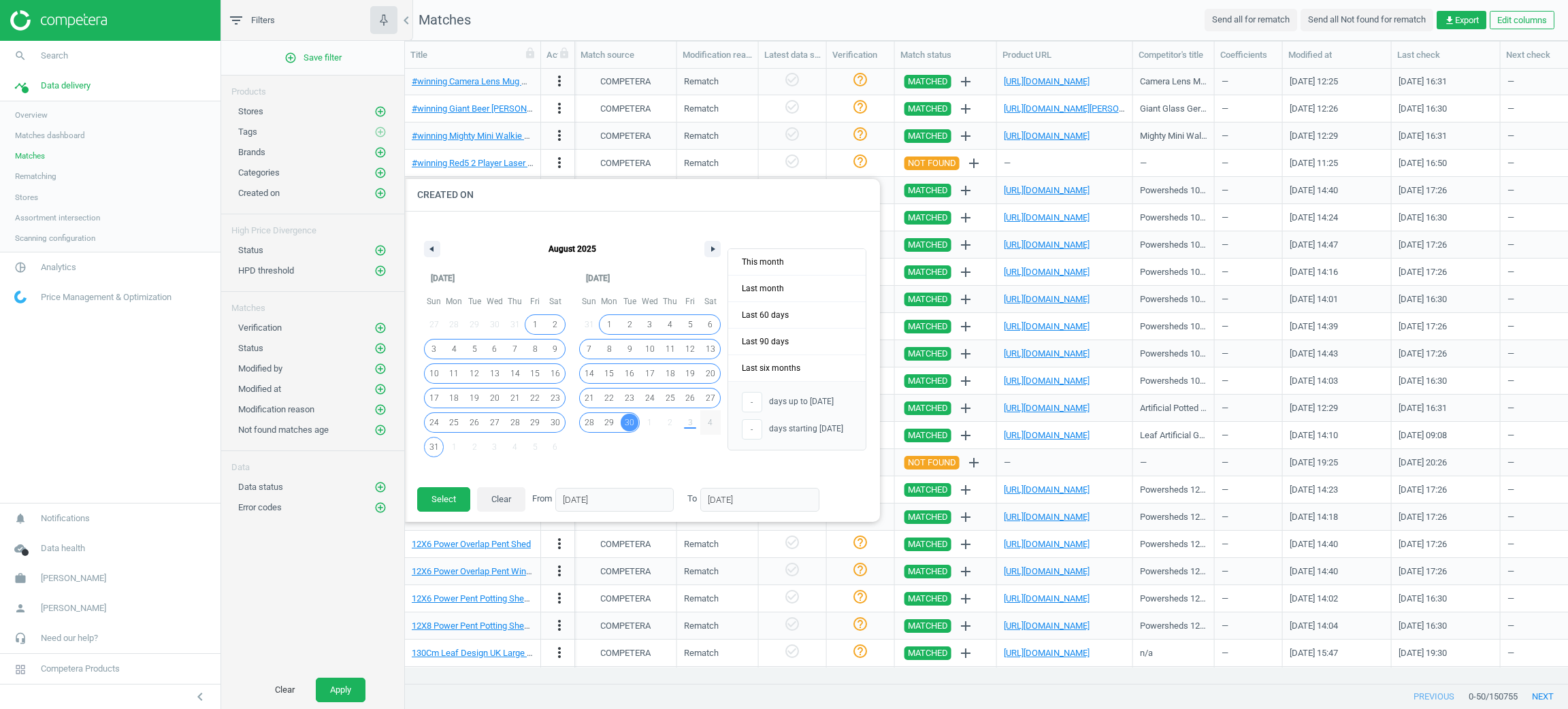
click at [528, 321] on span "1" at bounding box center [534, 324] width 20 height 18
type input "[DATE]"
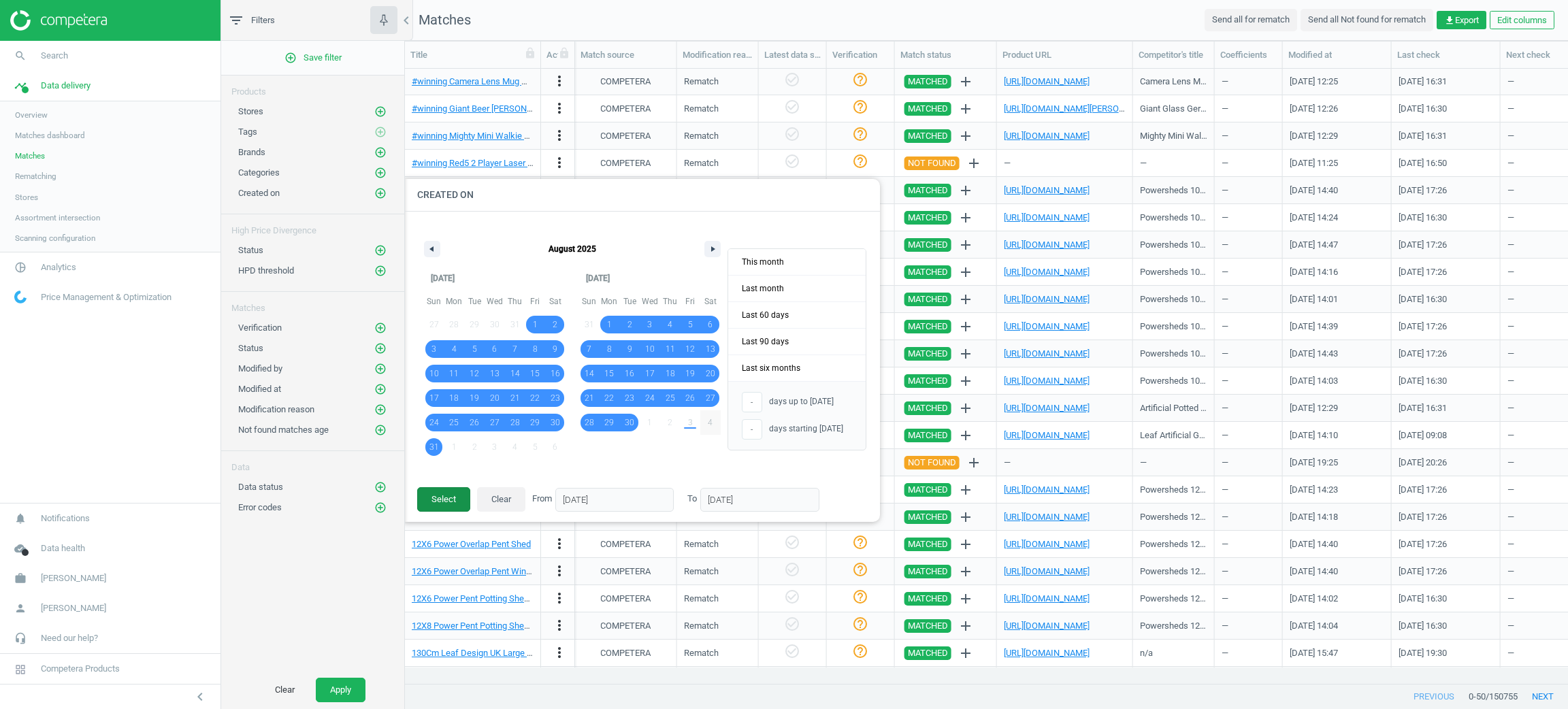
click at [448, 502] on button "Select" at bounding box center [443, 499] width 53 height 24
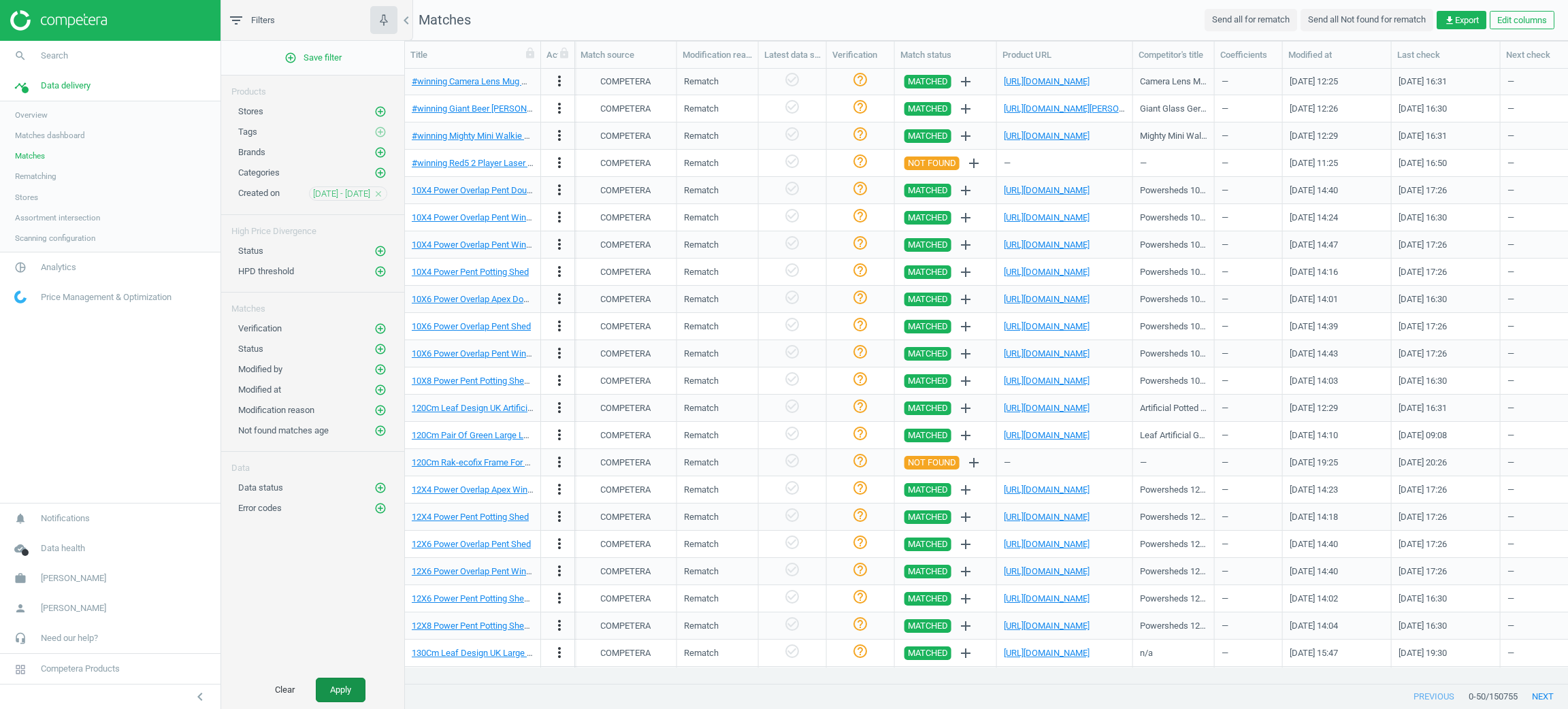
click at [350, 684] on button "Apply" at bounding box center [340, 689] width 49 height 24
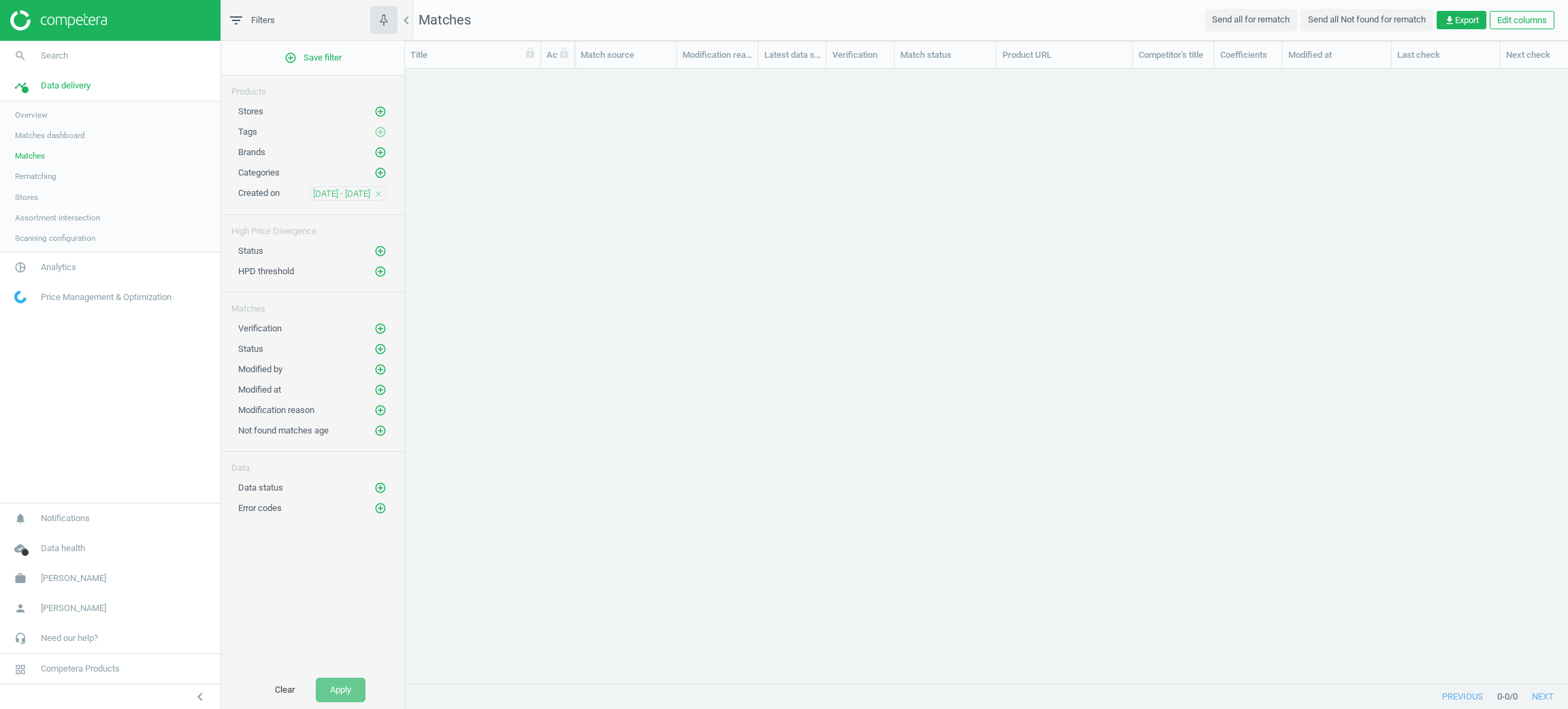
click at [39, 459] on nav "search Search timeline Data delivery Overview Matches dashboard Matches Rematch…" at bounding box center [110, 271] width 220 height 462
click at [378, 394] on icon "add_circle_outline" at bounding box center [380, 389] width 12 height 12
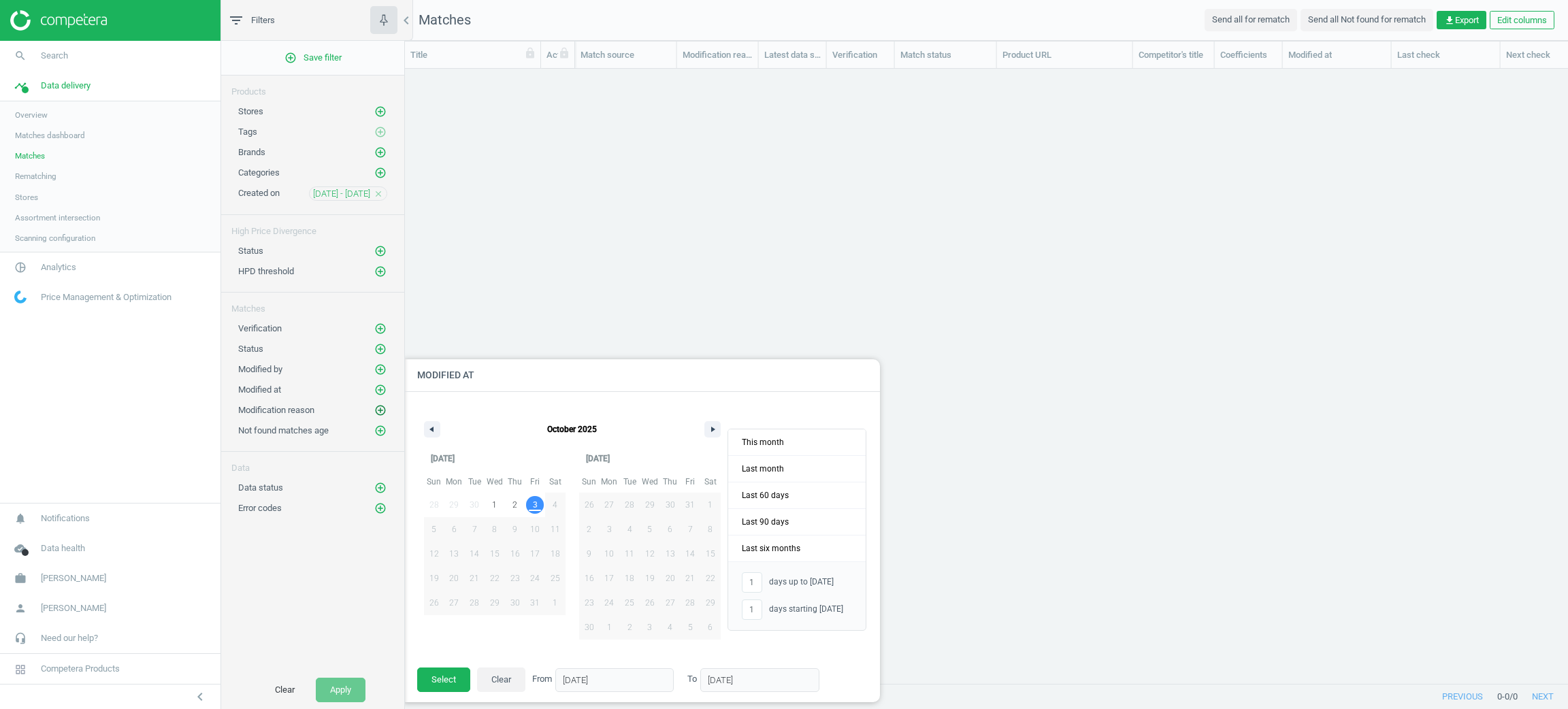
click at [379, 414] on icon "add_circle_outline" at bounding box center [380, 410] width 12 height 12
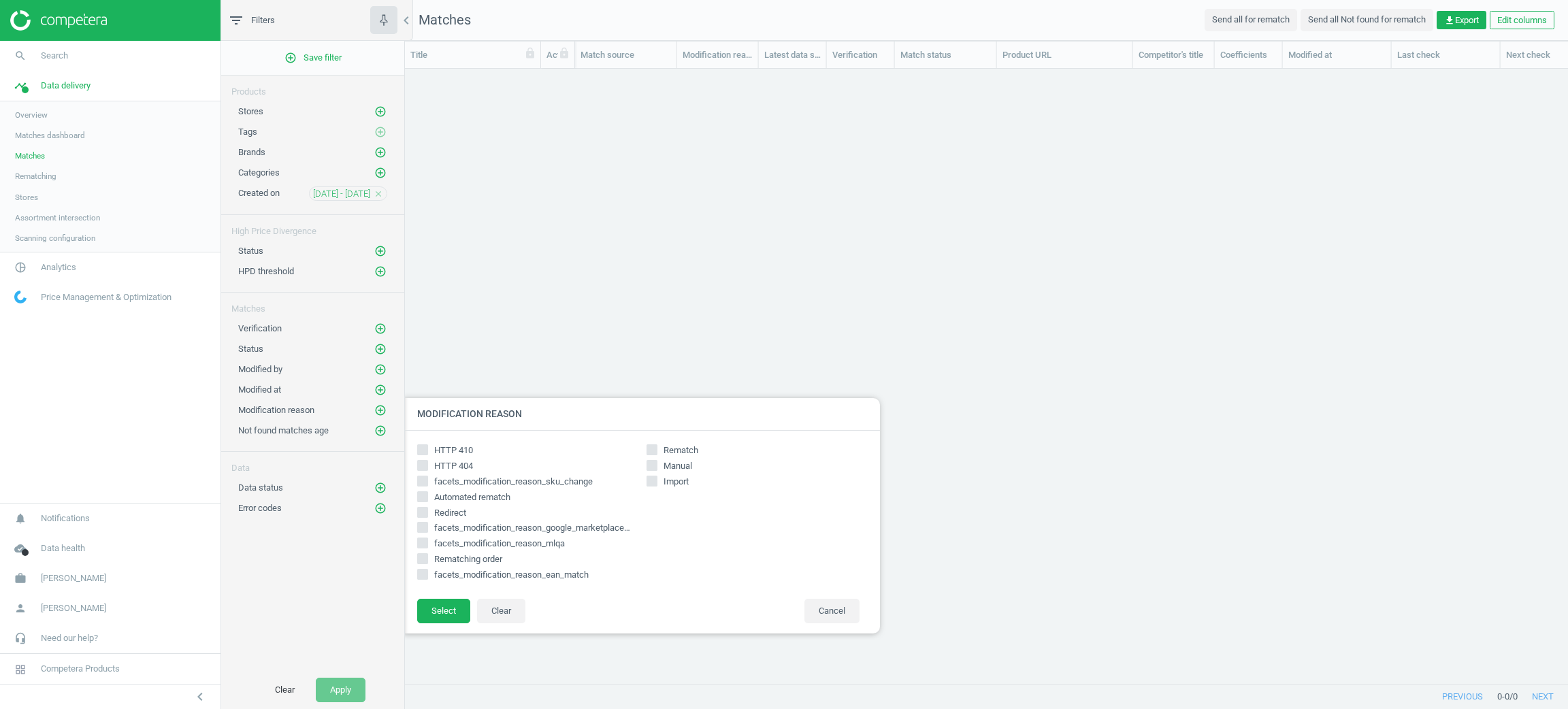
click at [1566, 301] on div at bounding box center [1189, 354] width 1568 height 709
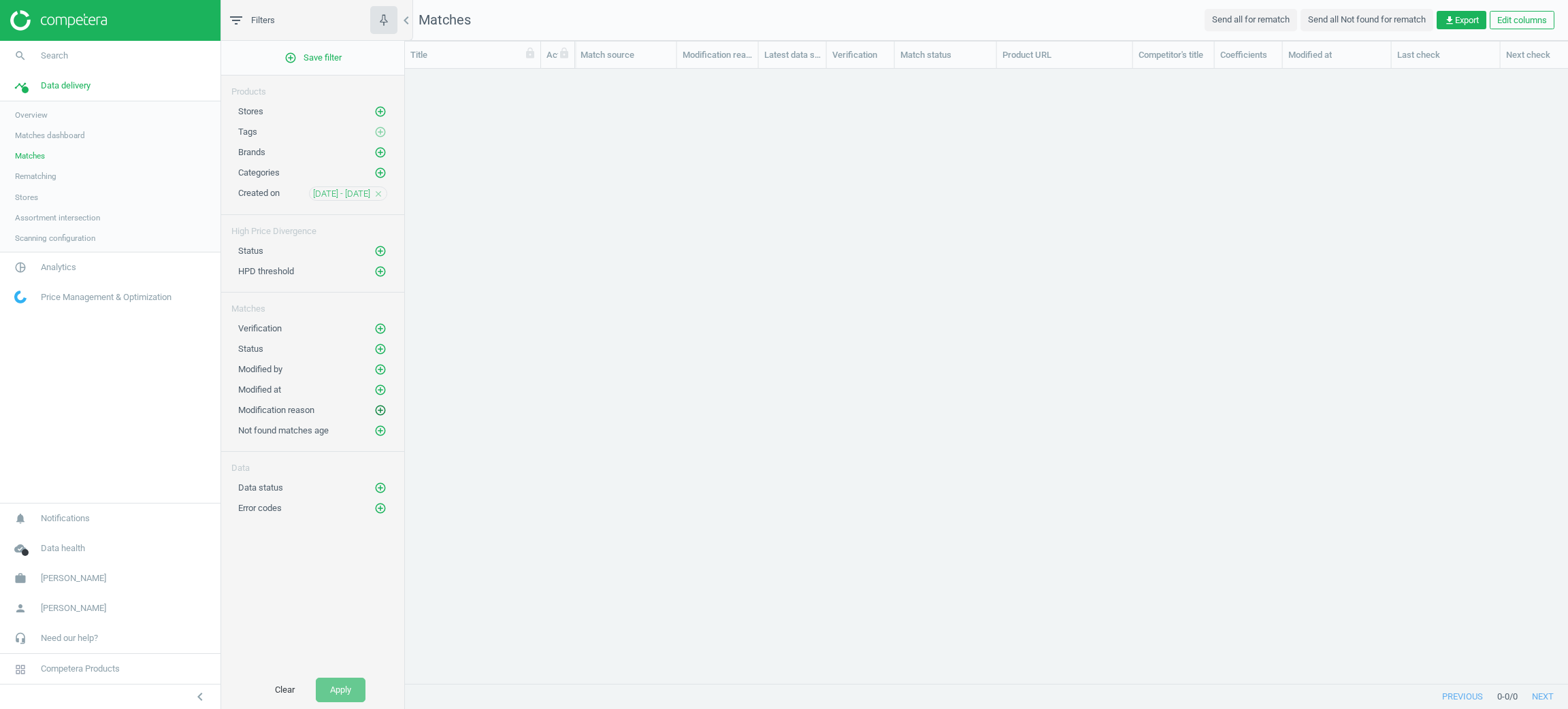
click at [381, 408] on icon "add_circle_outline" at bounding box center [380, 410] width 12 height 12
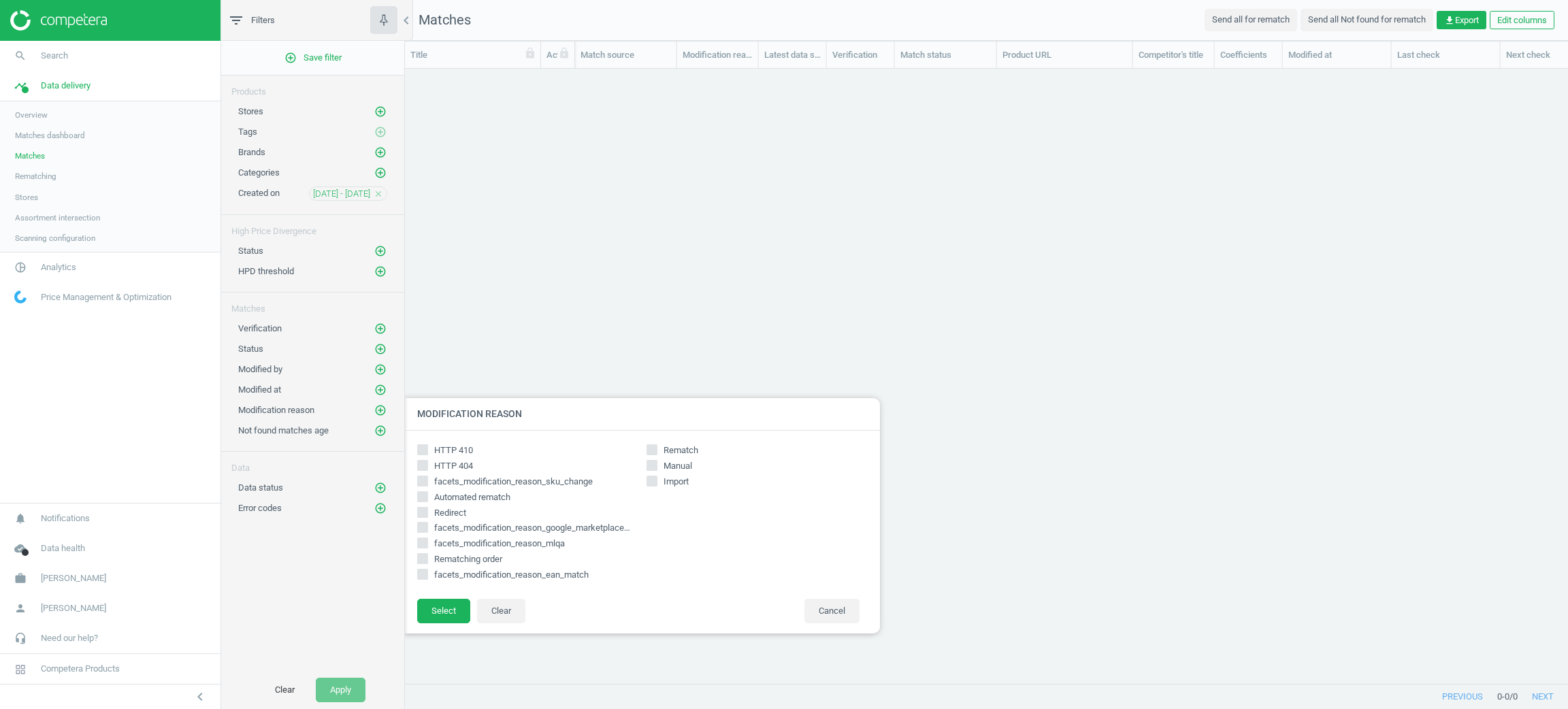
click at [421, 455] on span at bounding box center [423, 452] width 11 height 10
click at [421, 453] on input "HTTP 410" at bounding box center [422, 450] width 9 height 9
checkbox input "true"
click at [424, 463] on input "HTTP 404" at bounding box center [422, 466] width 9 height 9
checkbox input "true"
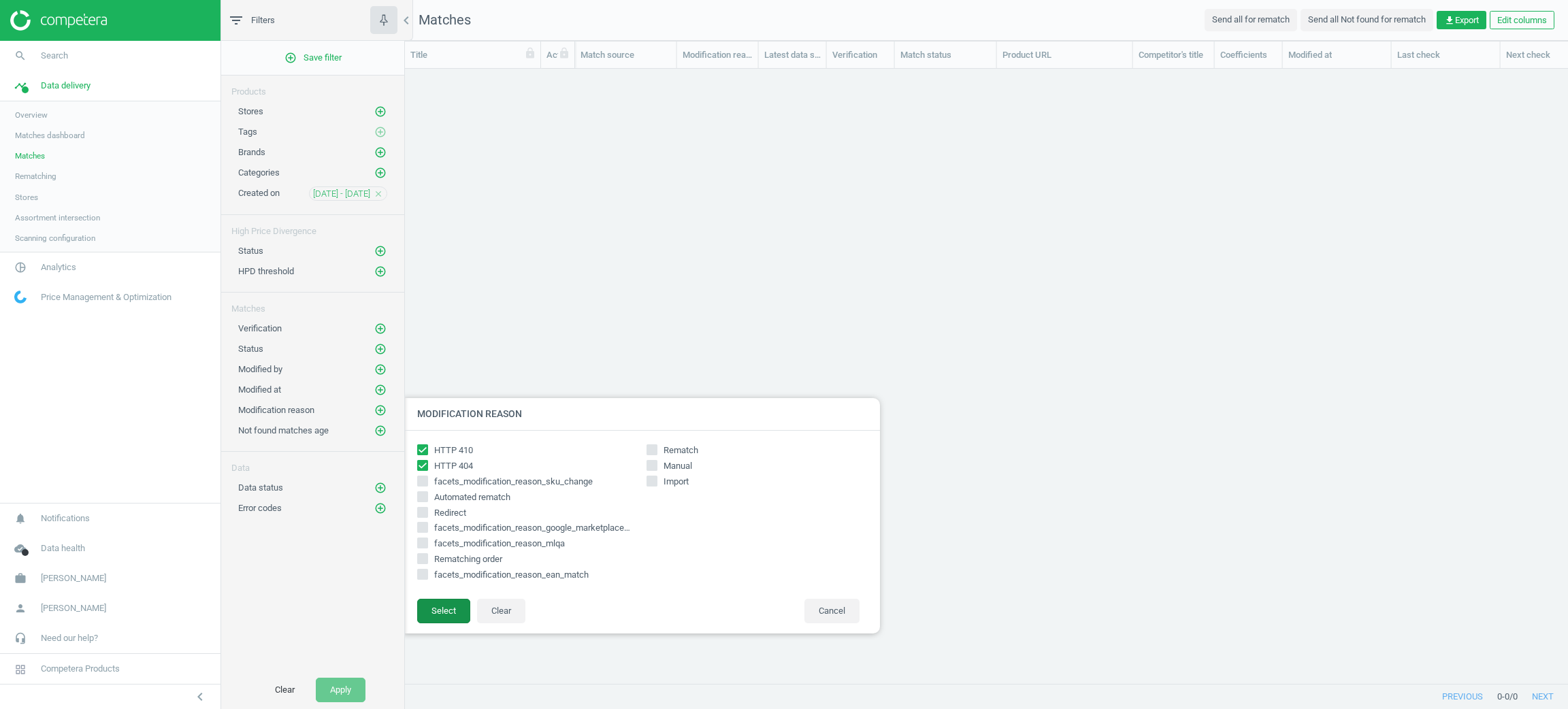
click at [444, 607] on button "Select" at bounding box center [443, 611] width 53 height 24
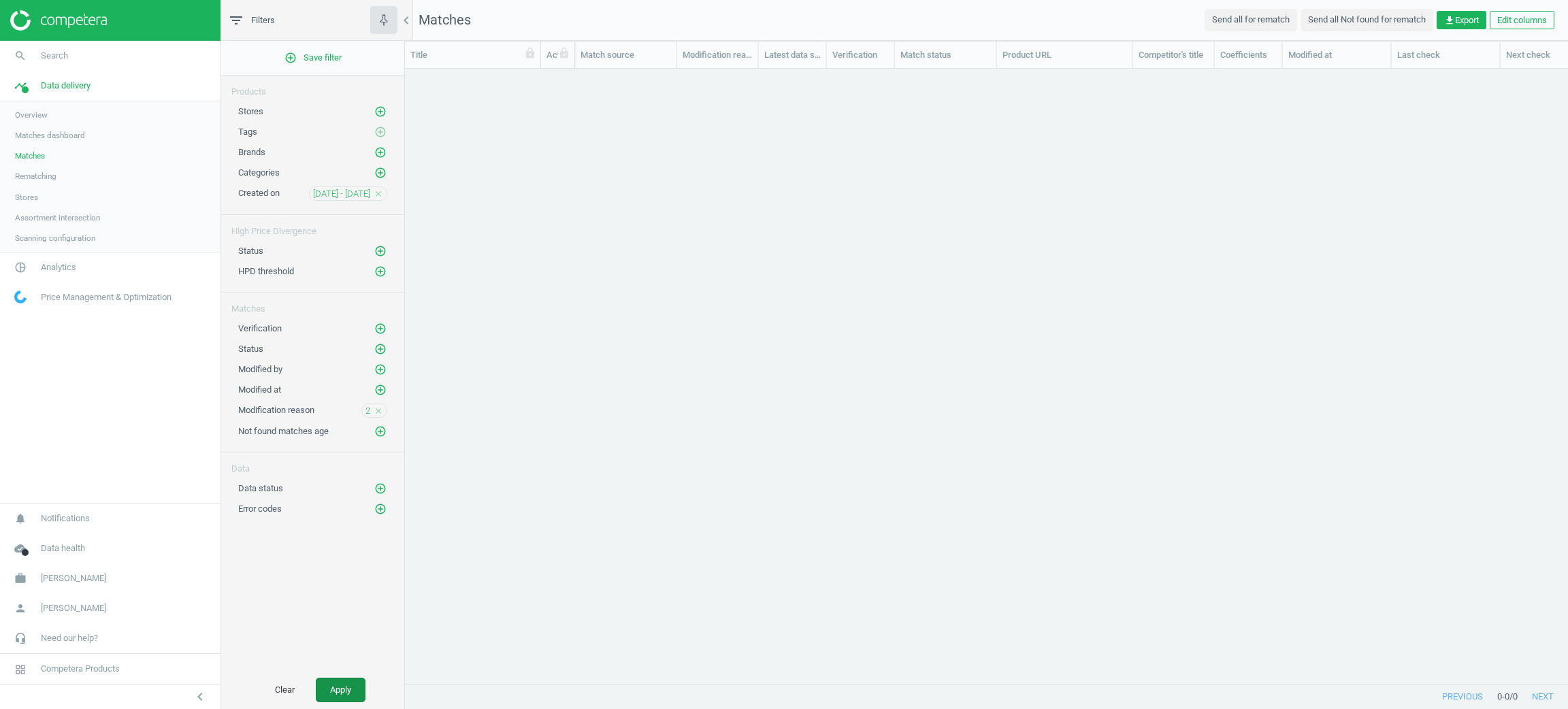
click at [333, 689] on button "Apply" at bounding box center [340, 689] width 49 height 24
click at [362, 410] on div "2 close" at bounding box center [375, 410] width 26 height 14
click at [369, 415] on span "2" at bounding box center [367, 411] width 5 height 12
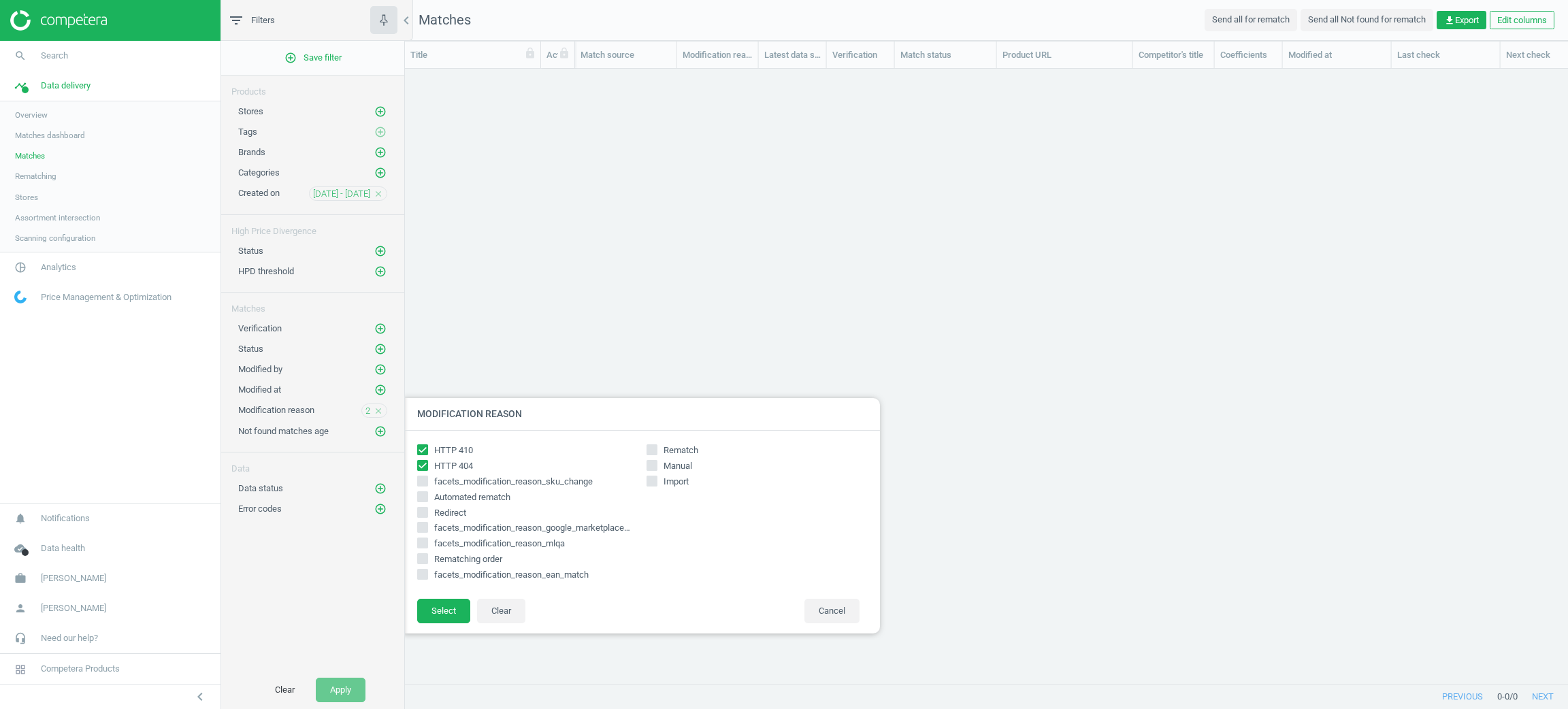
click at [433, 454] on span "HTTP 410" at bounding box center [454, 450] width 45 height 12
click at [427, 453] on input "HTTP 410" at bounding box center [422, 450] width 9 height 9
checkbox input "false"
click at [436, 464] on span "HTTP 404" at bounding box center [454, 466] width 45 height 12
click at [427, 464] on input "HTTP 404" at bounding box center [422, 466] width 9 height 9
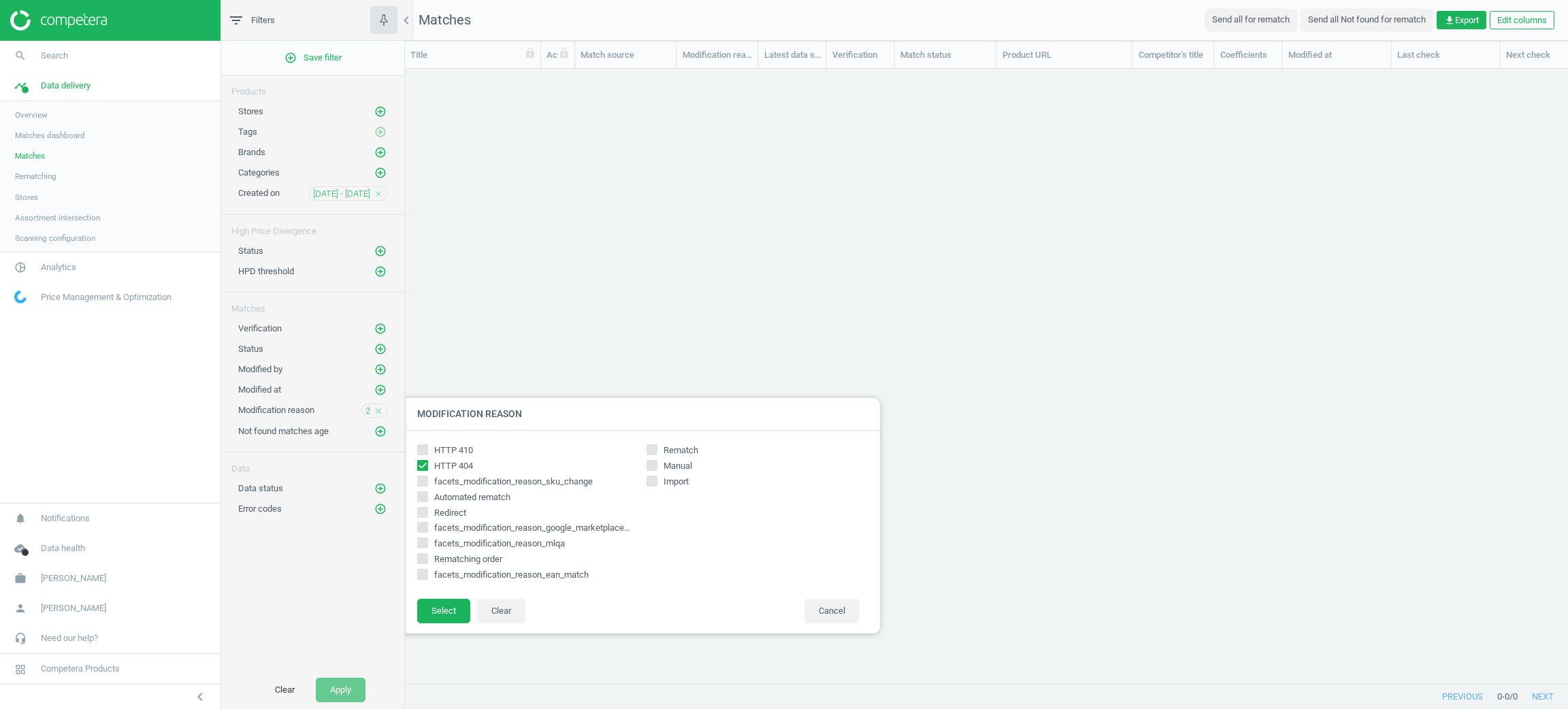
checkbox input "false"
click at [417, 498] on input "Automated rematch" at bounding box center [422, 496] width 9 height 9
click at [417, 496] on input "Automated rematch" at bounding box center [422, 496] width 9 height 9
checkbox input "false"
click at [379, 191] on icon "close" at bounding box center [378, 194] width 9 height 9
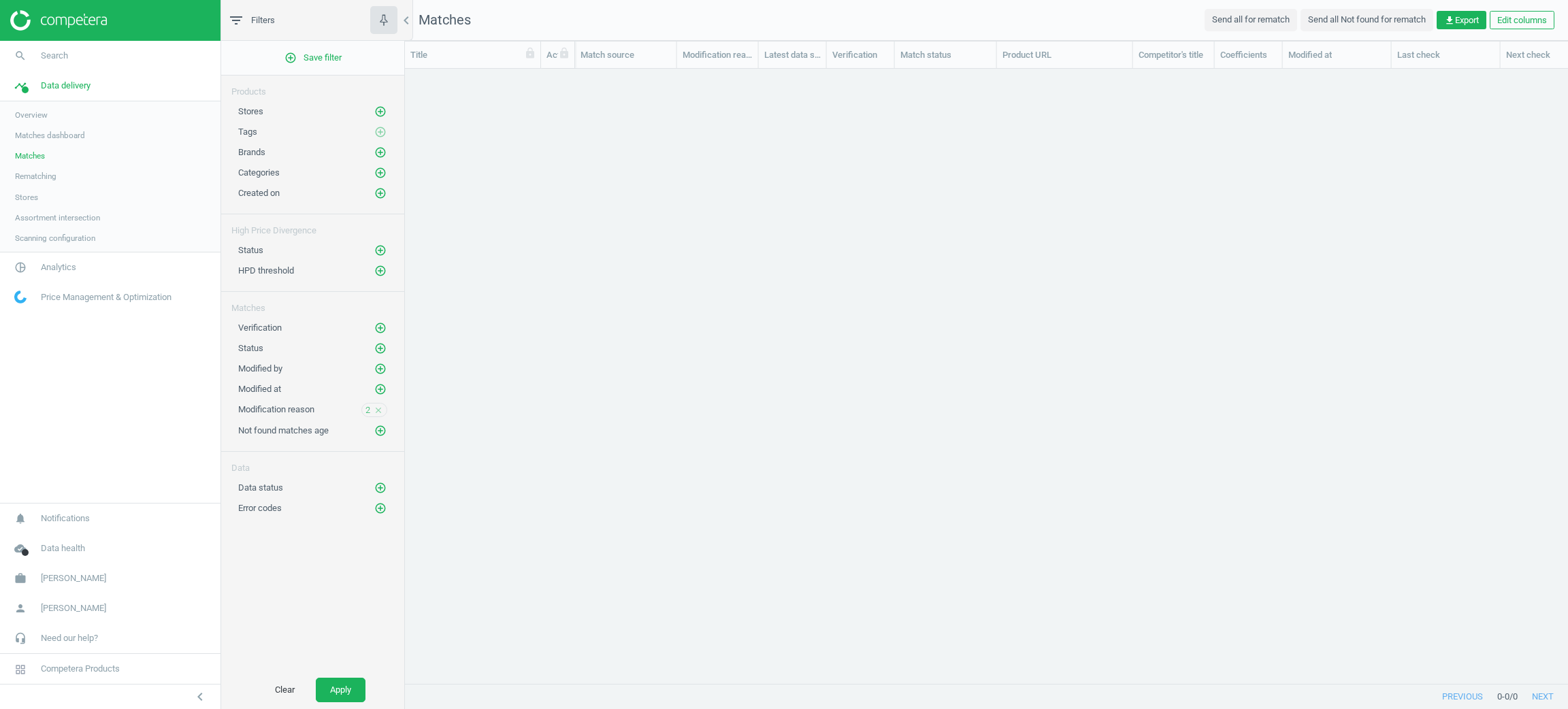
click at [377, 411] on icon "close" at bounding box center [378, 410] width 9 height 9
click at [376, 389] on icon "add_circle_outline" at bounding box center [380, 388] width 12 height 12
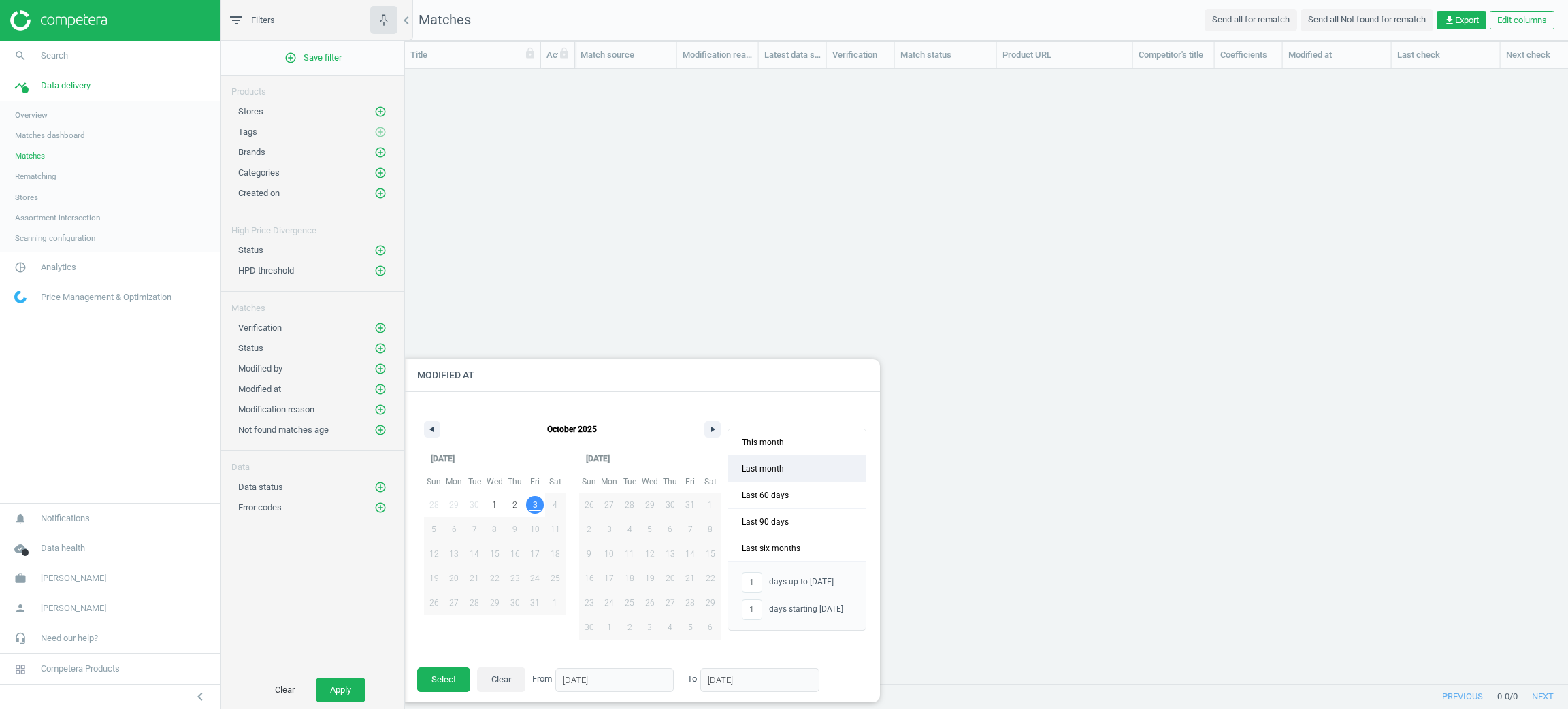
click at [749, 466] on span "Last month" at bounding box center [797, 468] width 138 height 26
type input "-"
type input "[DATE]"
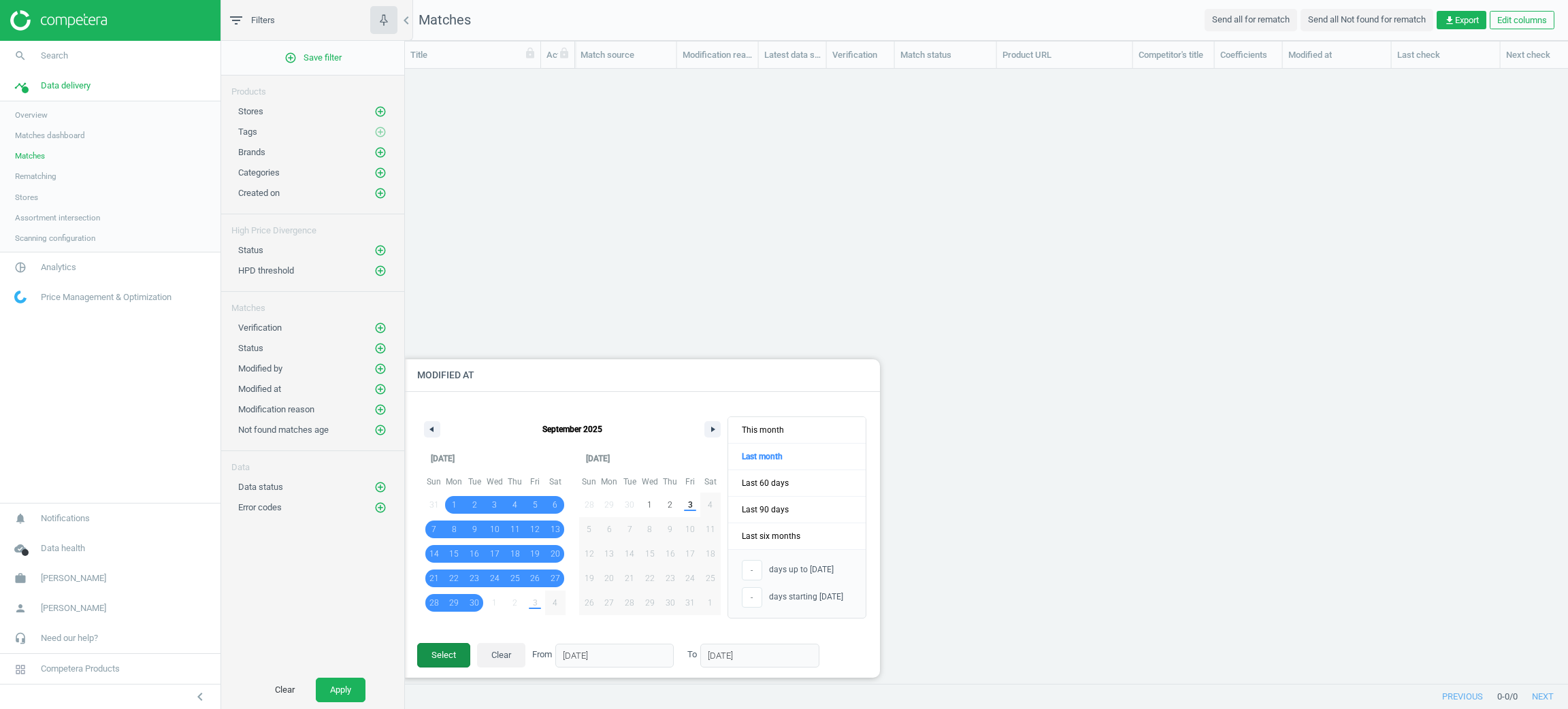
click at [423, 653] on button "Select" at bounding box center [443, 655] width 53 height 24
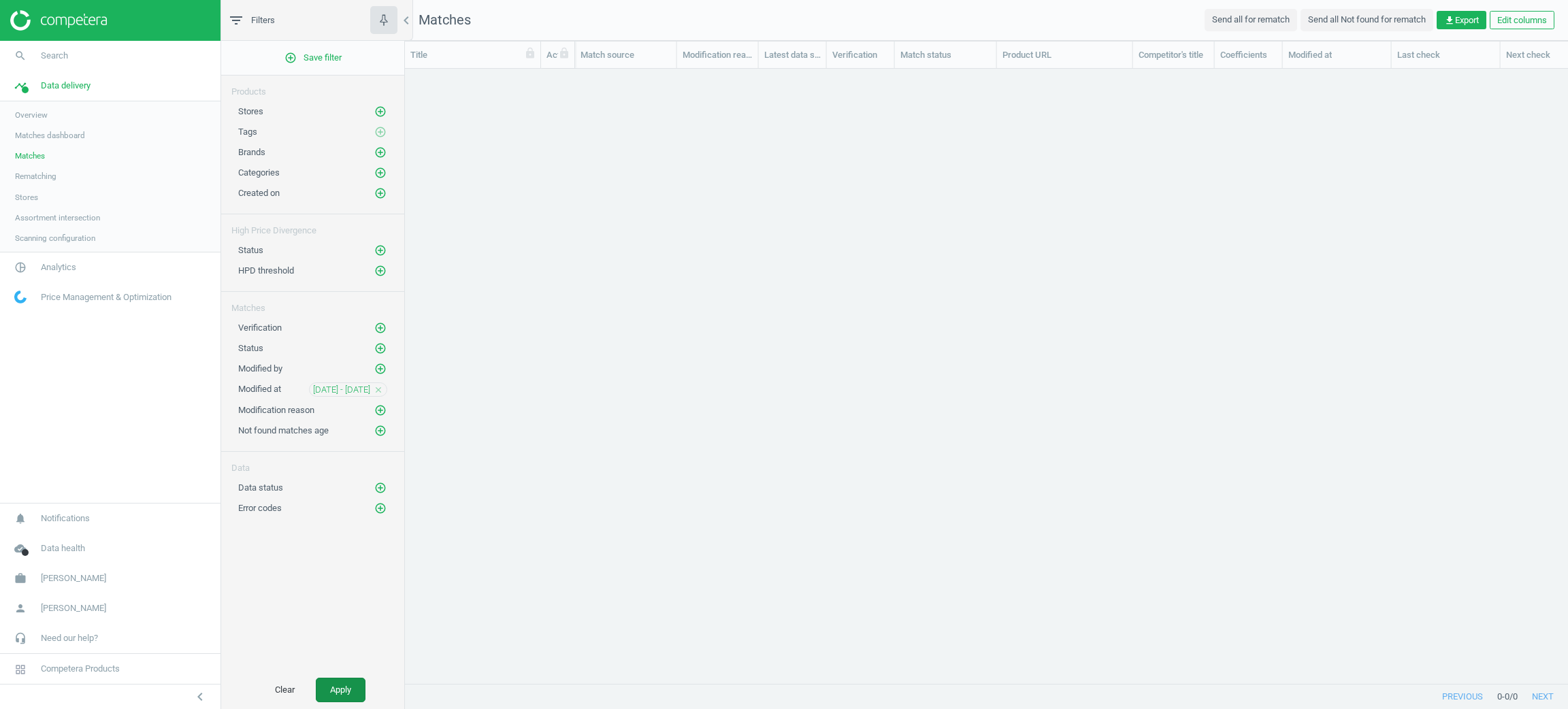
click at [354, 679] on button "Apply" at bounding box center [340, 689] width 49 height 24
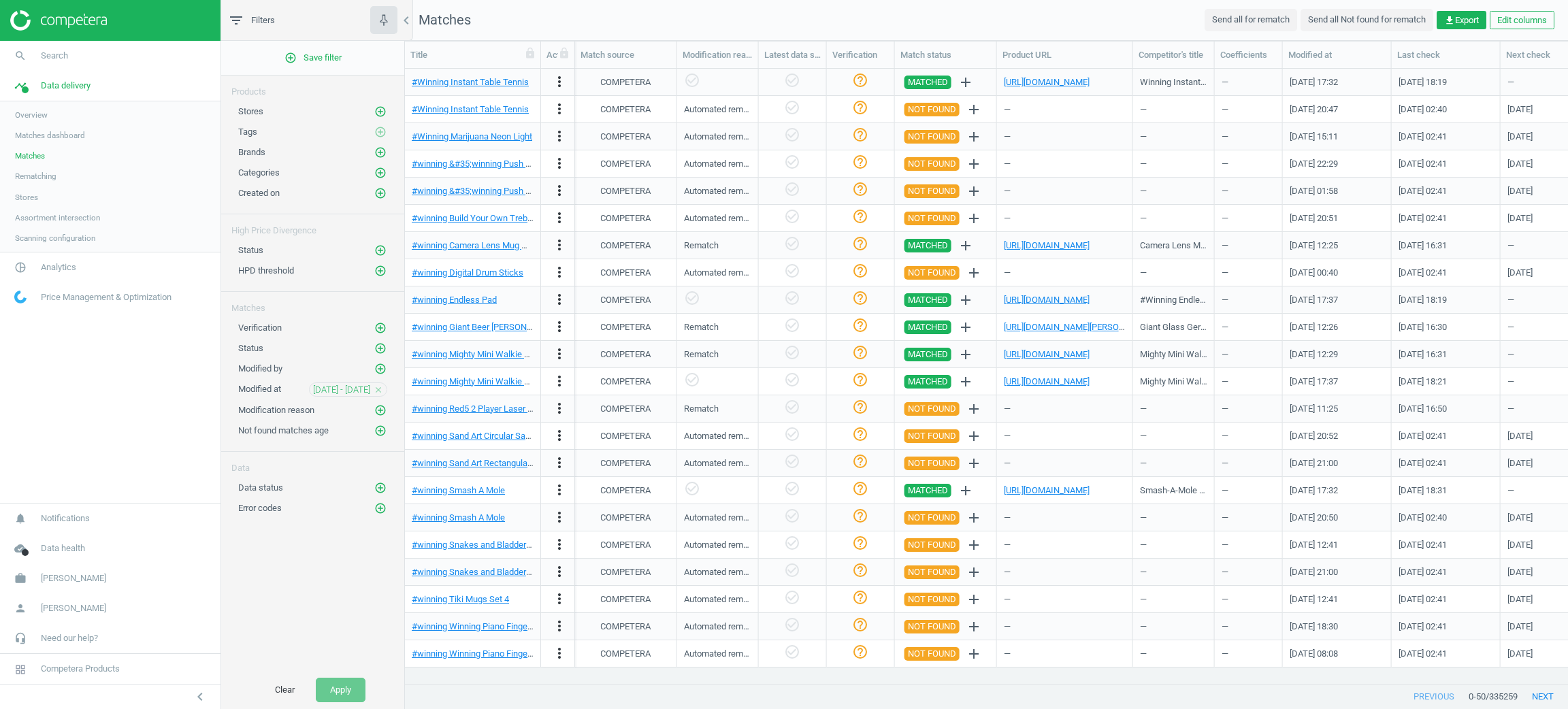
scroll to position [0, 1362]
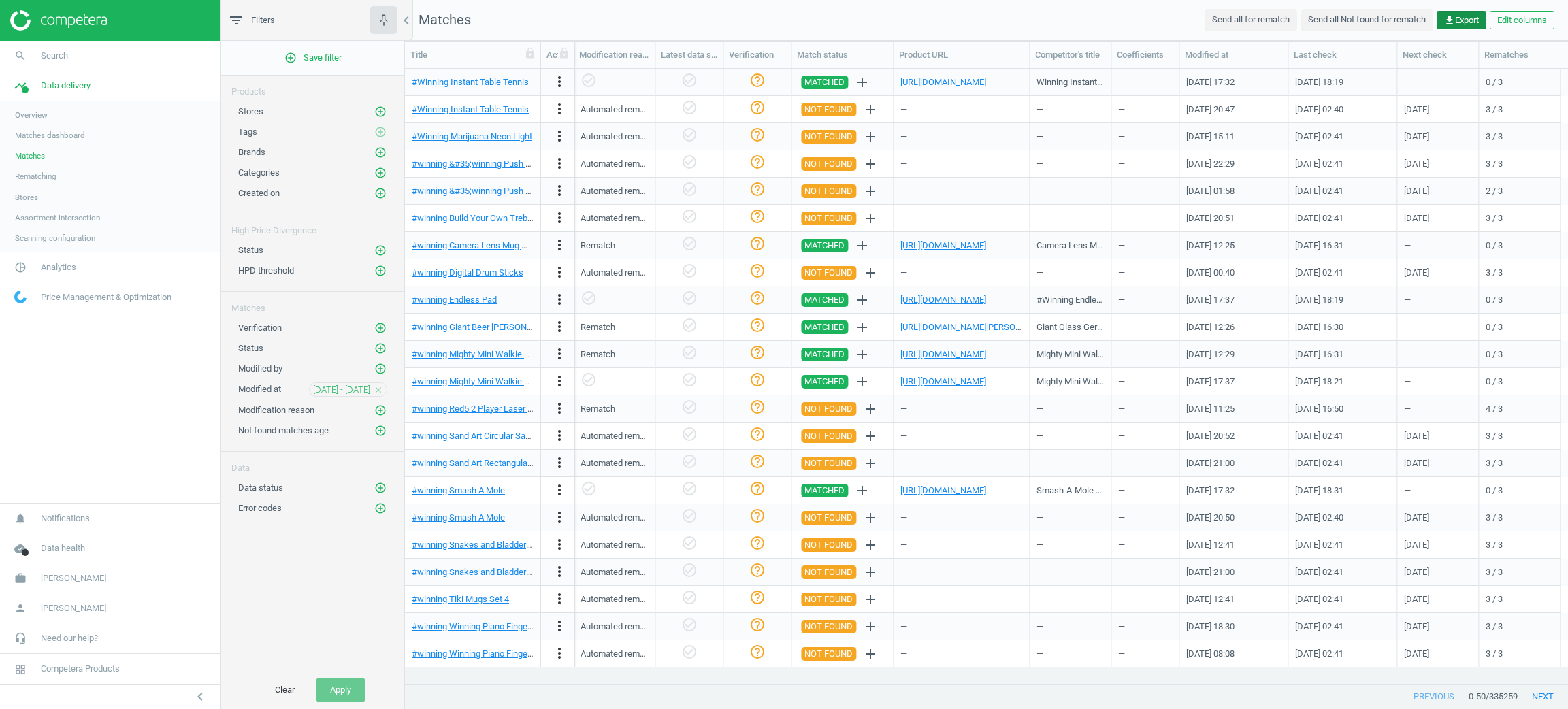
click at [1462, 24] on span "get_app Export" at bounding box center [1460, 20] width 34 height 12
click at [1324, 82] on button "insert_drive_file Report (CSV)" at bounding box center [1366, 74] width 237 height 26
